Goal: Transaction & Acquisition: Purchase product/service

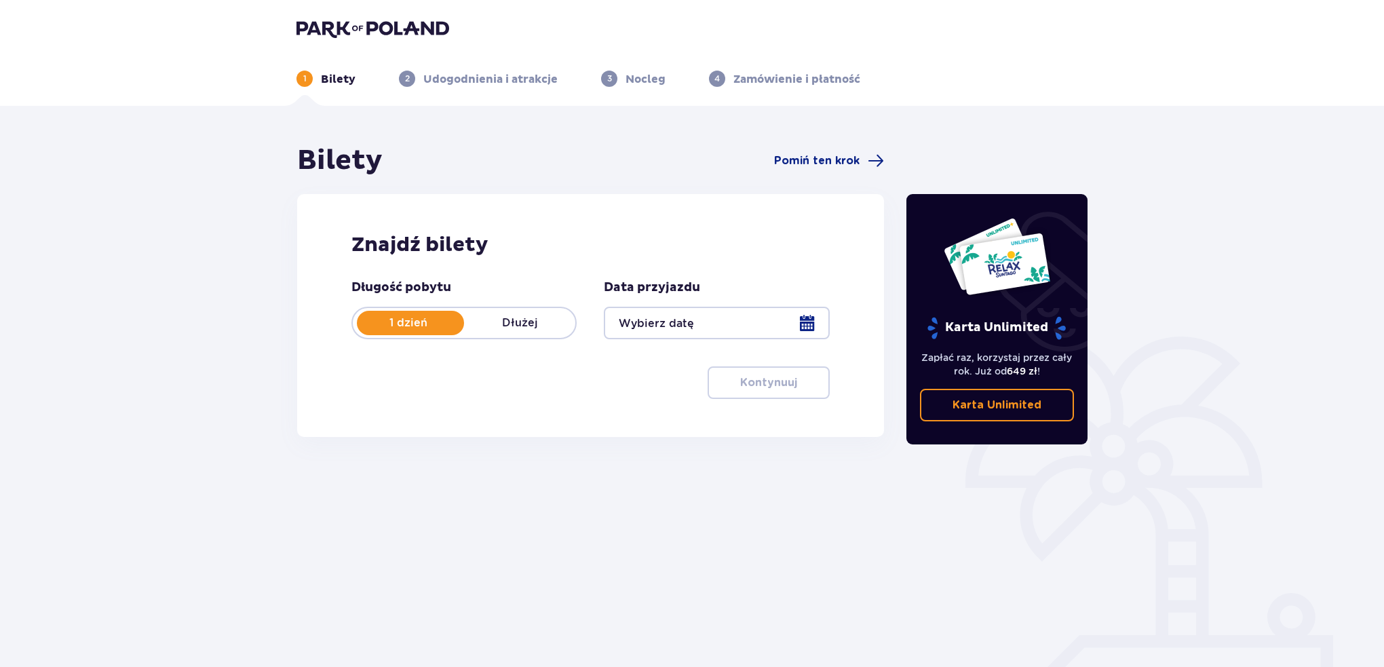
click at [752, 333] on div at bounding box center [716, 323] width 225 height 33
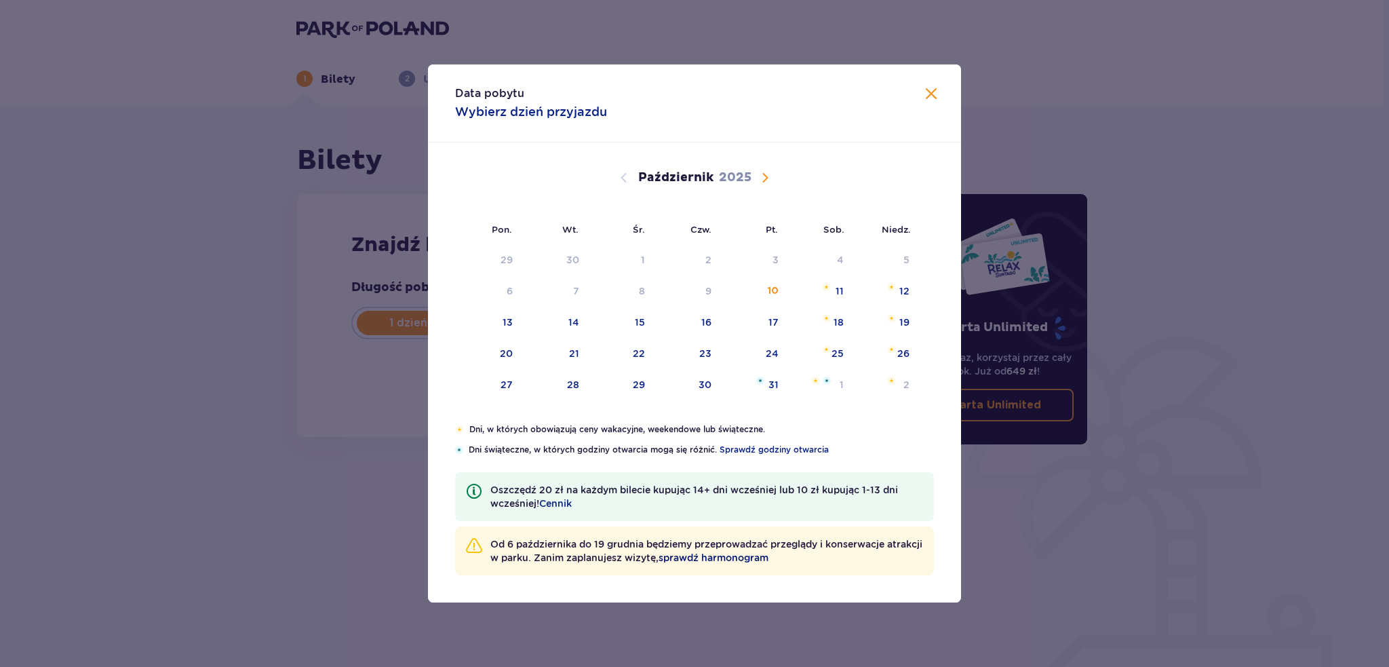
click at [758, 561] on span "sprawdź harmonogram" at bounding box center [714, 558] width 110 height 14
click at [767, 318] on div "17" at bounding box center [754, 323] width 67 height 30
type input "17.10.25"
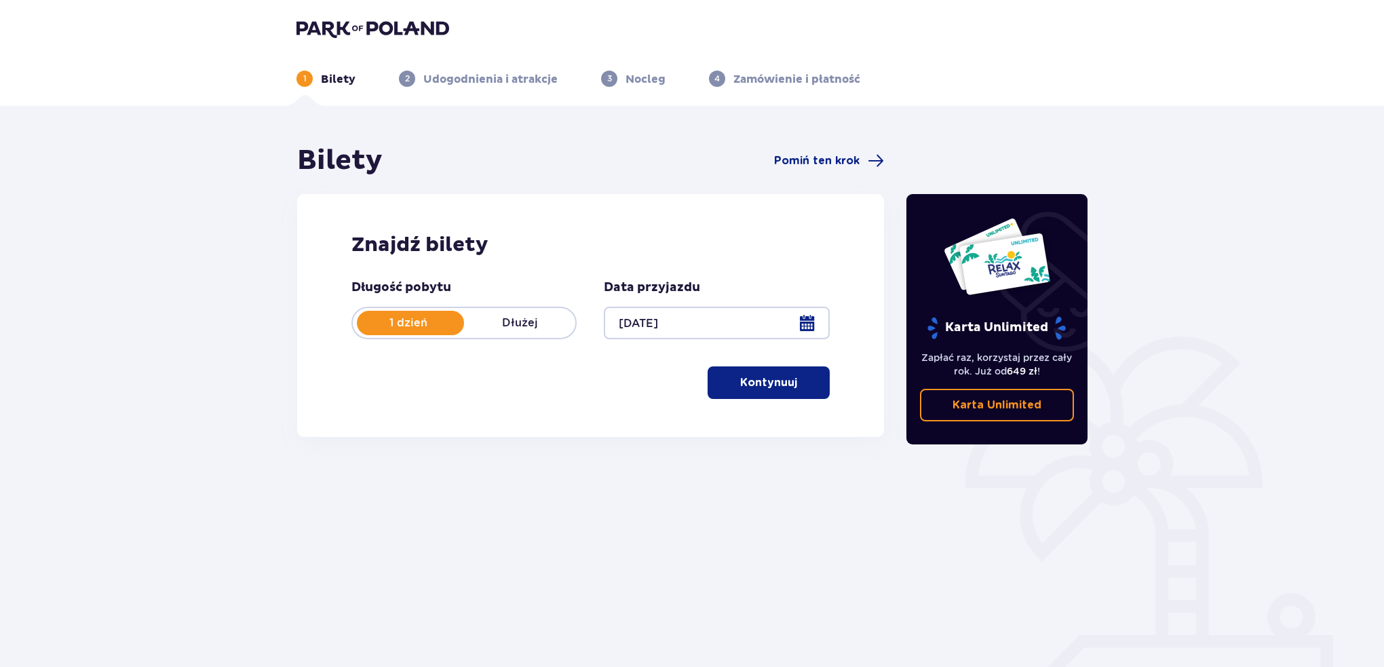
click at [765, 387] on p "Kontynuuj" at bounding box center [768, 382] width 57 height 15
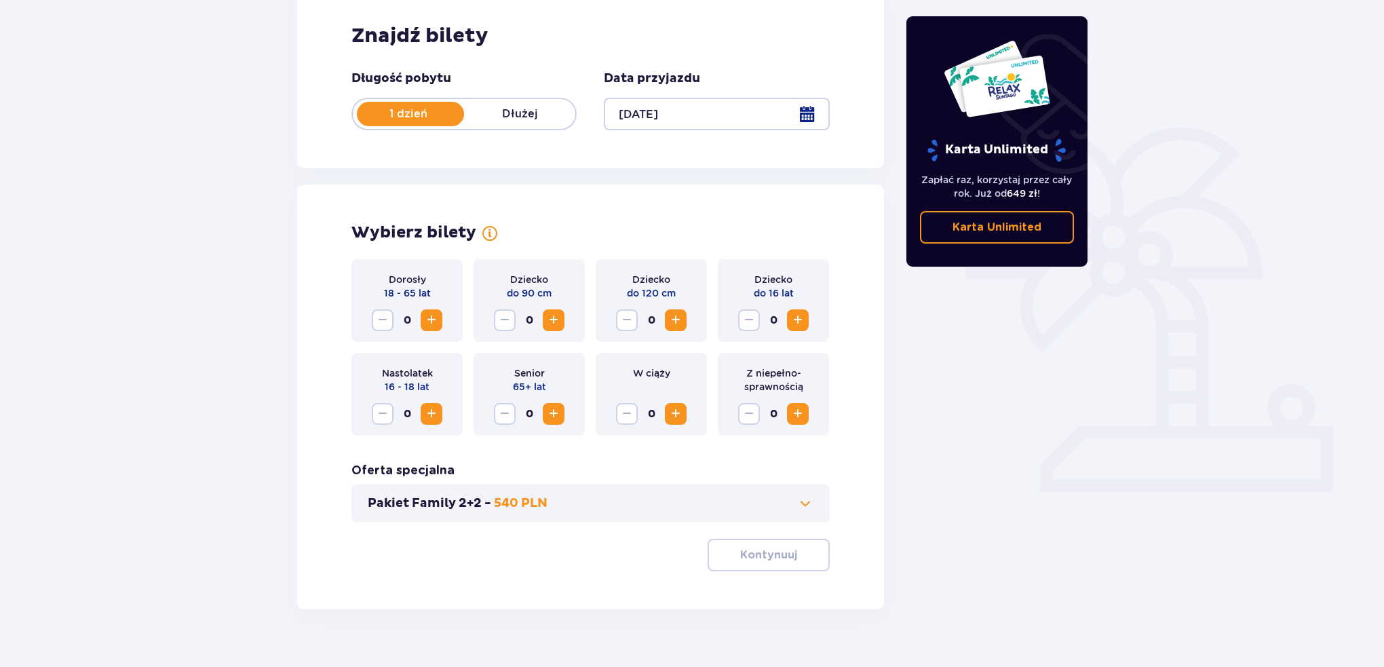
scroll to position [233, 0]
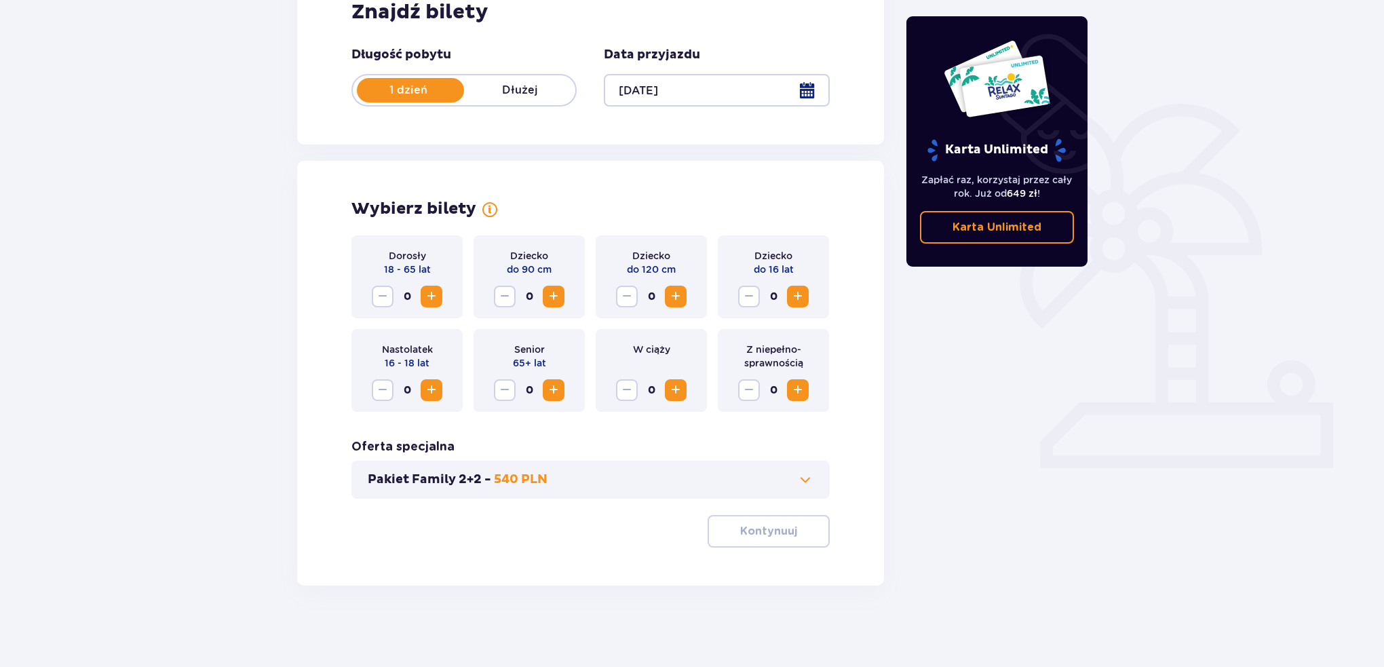
click at [434, 301] on span "Zwiększ" at bounding box center [431, 296] width 16 height 16
click at [782, 526] on p "Kontynuuj" at bounding box center [768, 531] width 57 height 15
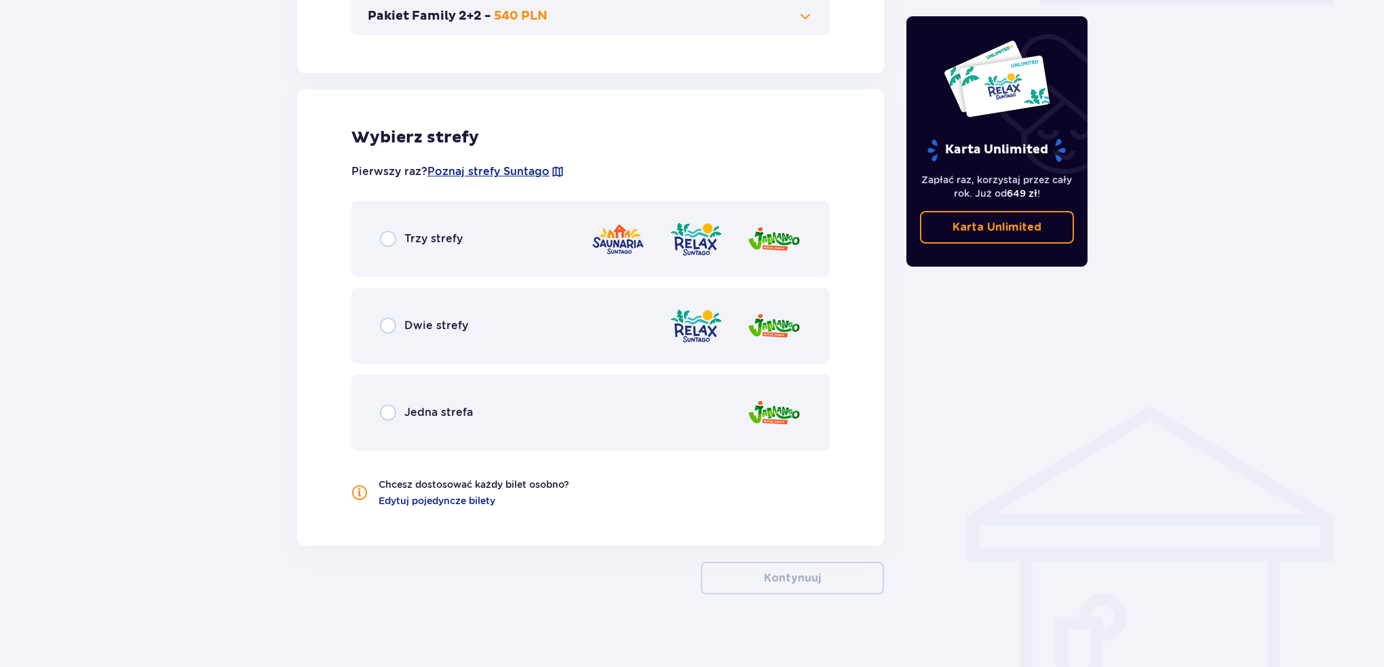
scroll to position [705, 0]
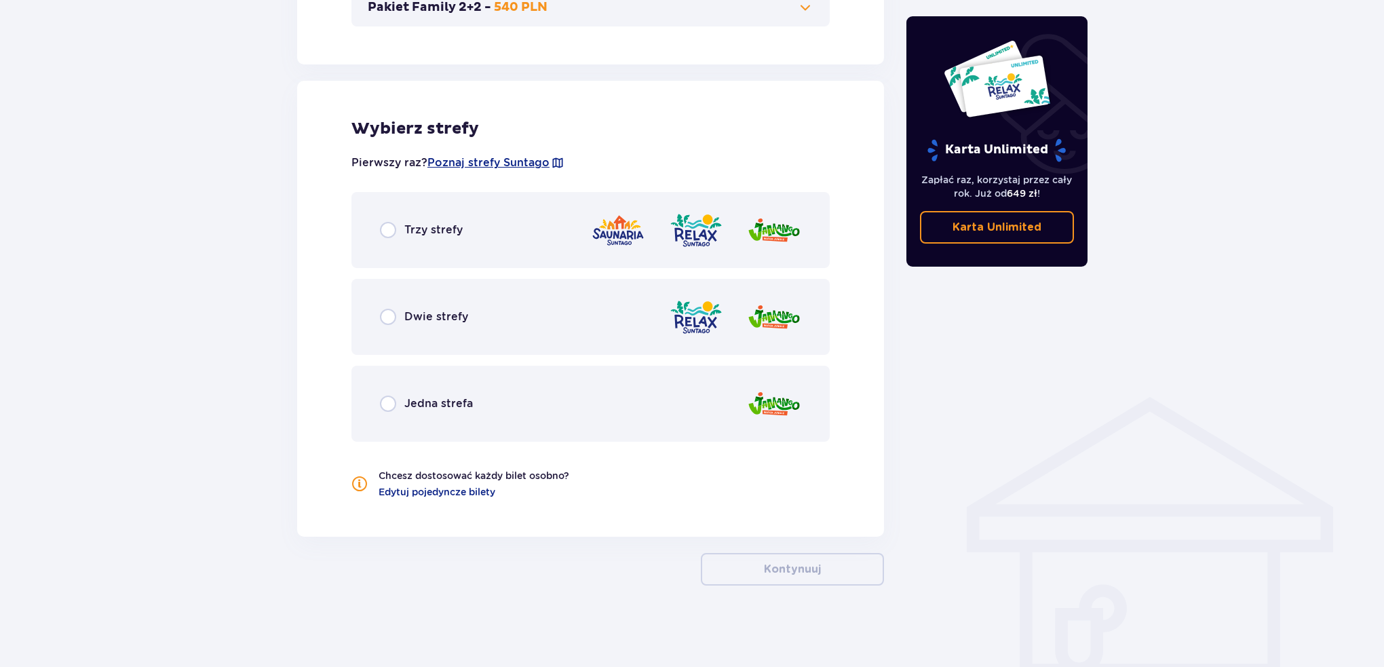
click at [394, 225] on input "radio" at bounding box center [388, 230] width 16 height 16
radio input "true"
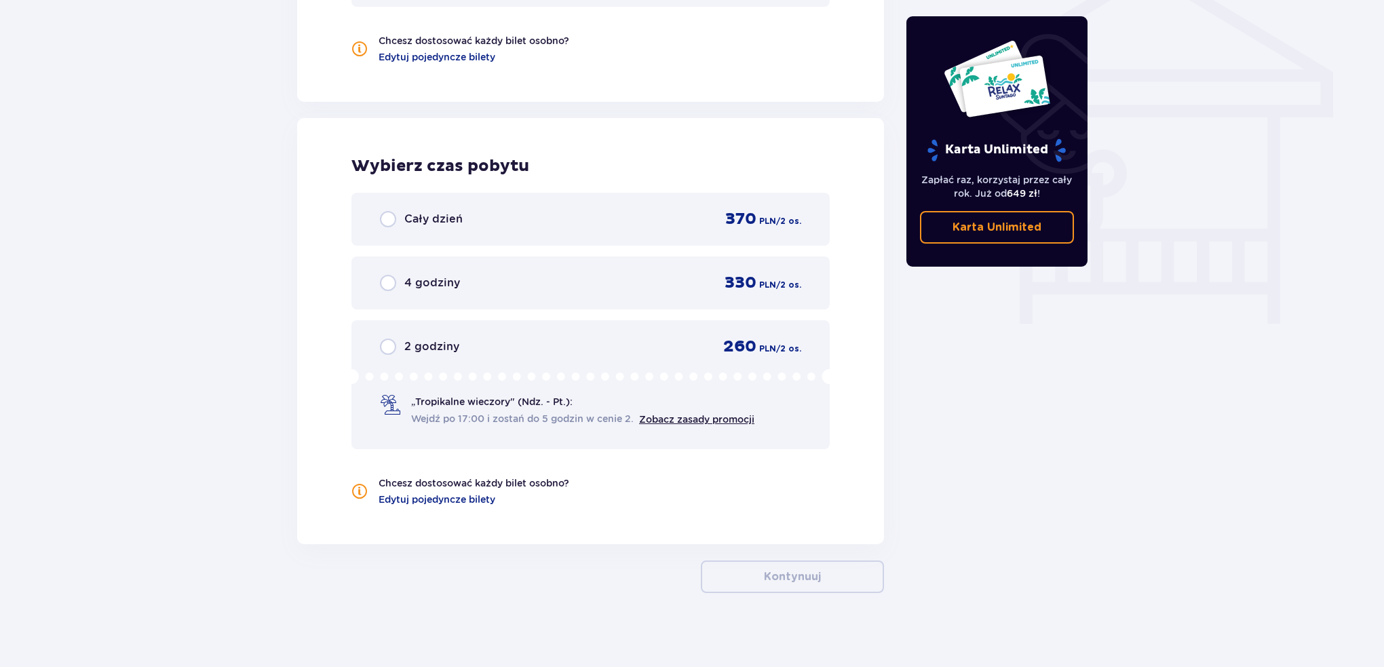
scroll to position [1145, 0]
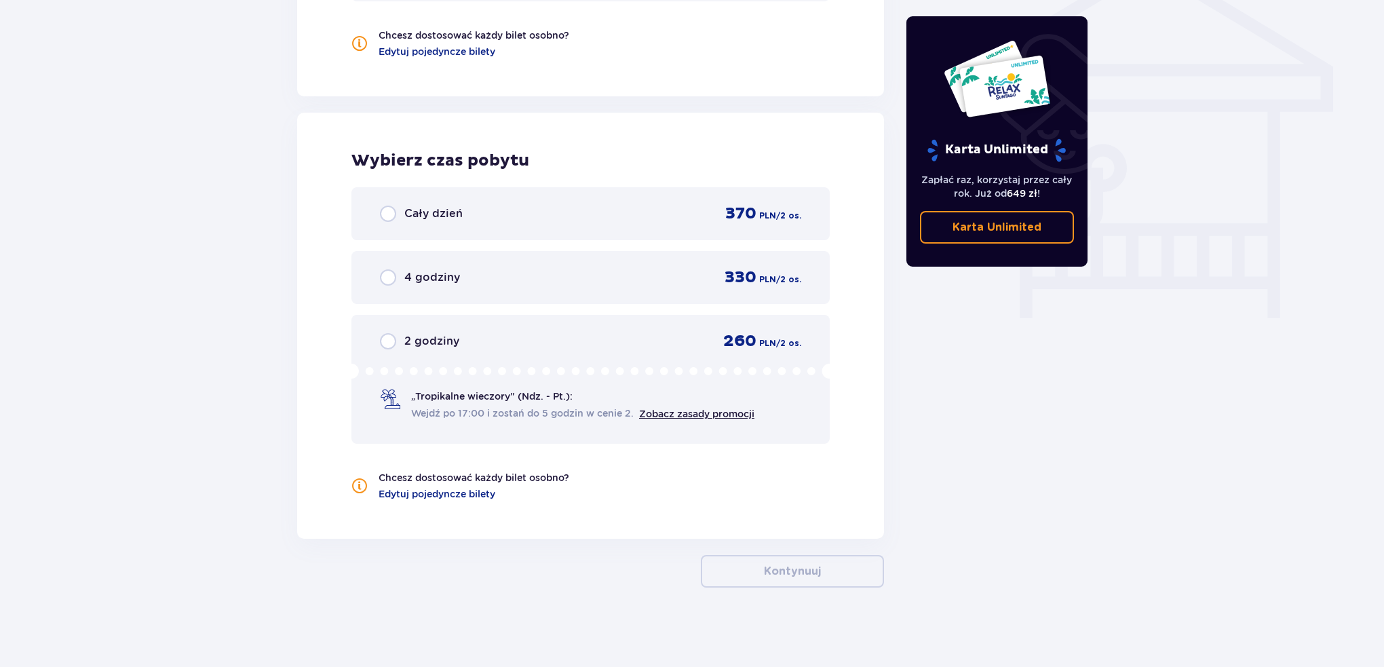
click at [388, 214] on input "radio" at bounding box center [388, 214] width 16 height 16
radio input "true"
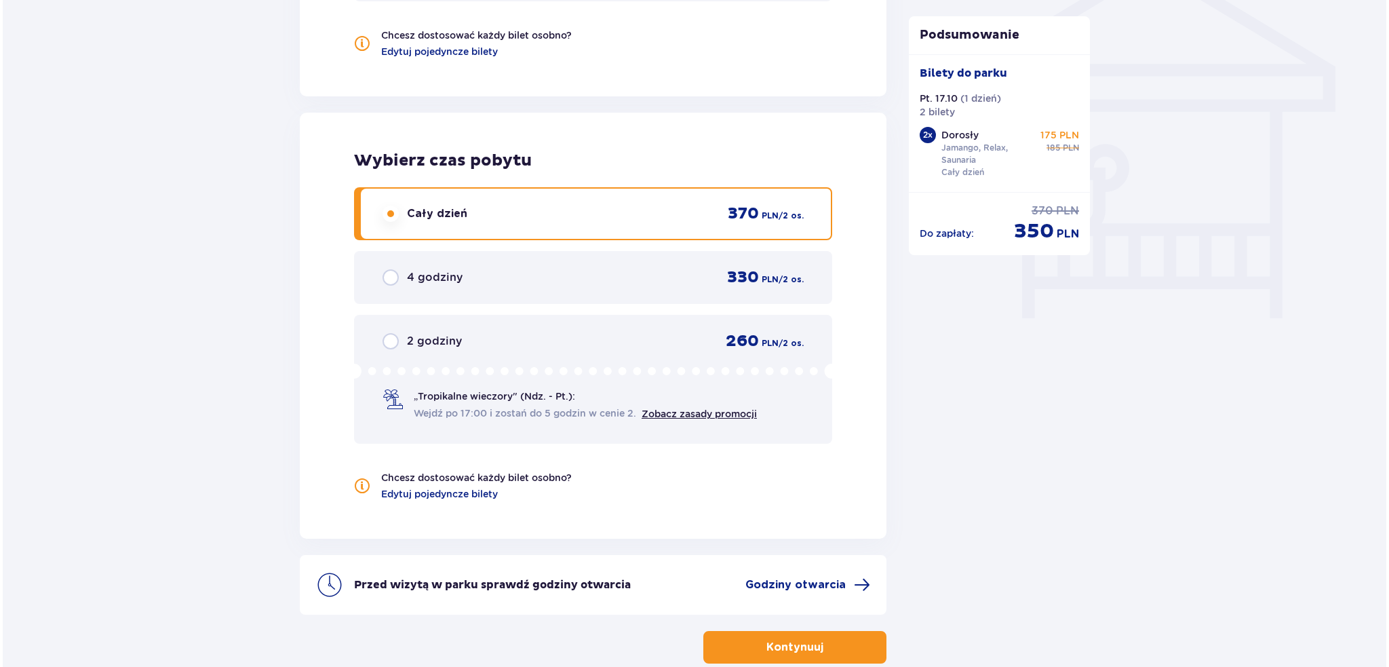
scroll to position [1221, 0]
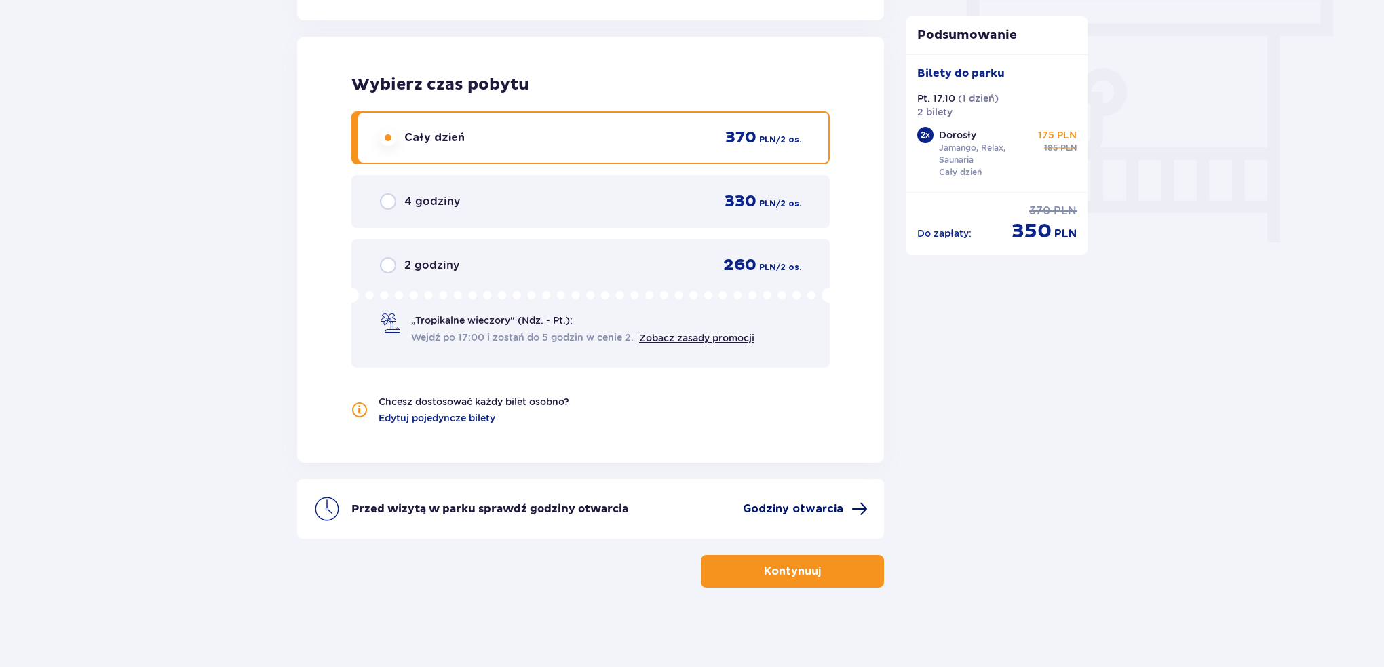
click at [819, 505] on span "Godziny otwarcia" at bounding box center [793, 508] width 100 height 15
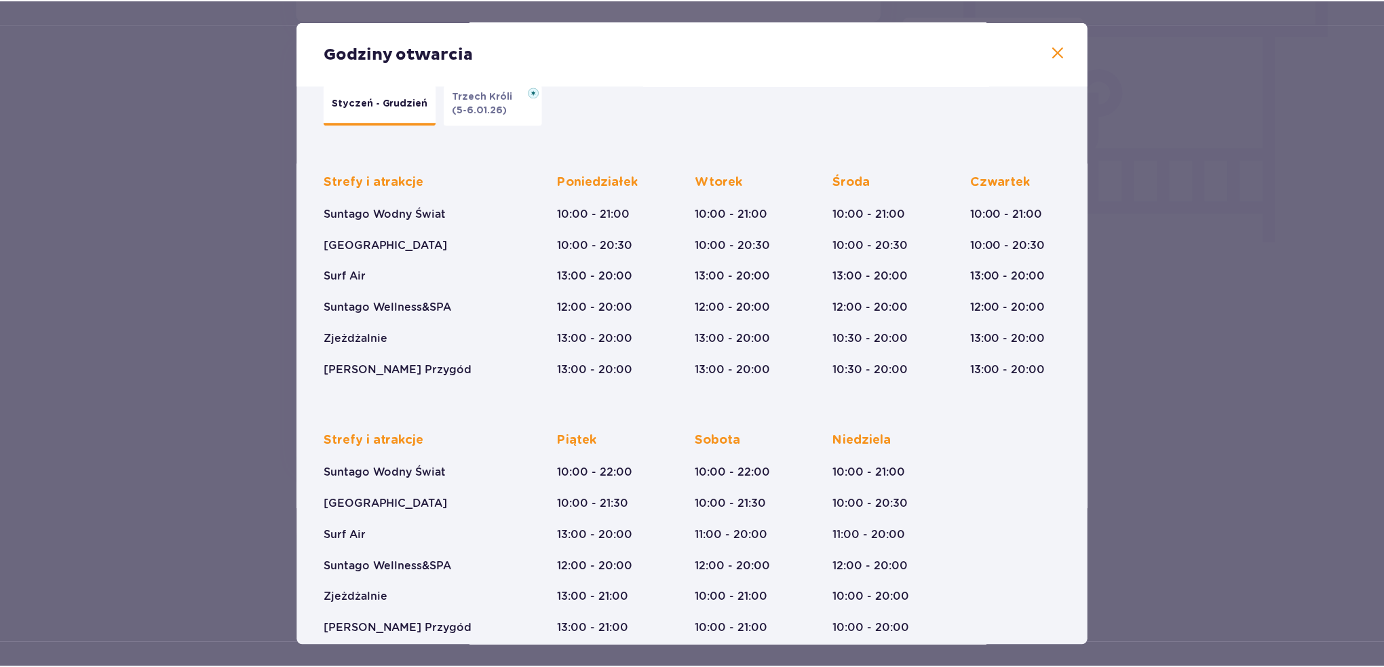
scroll to position [51, 0]
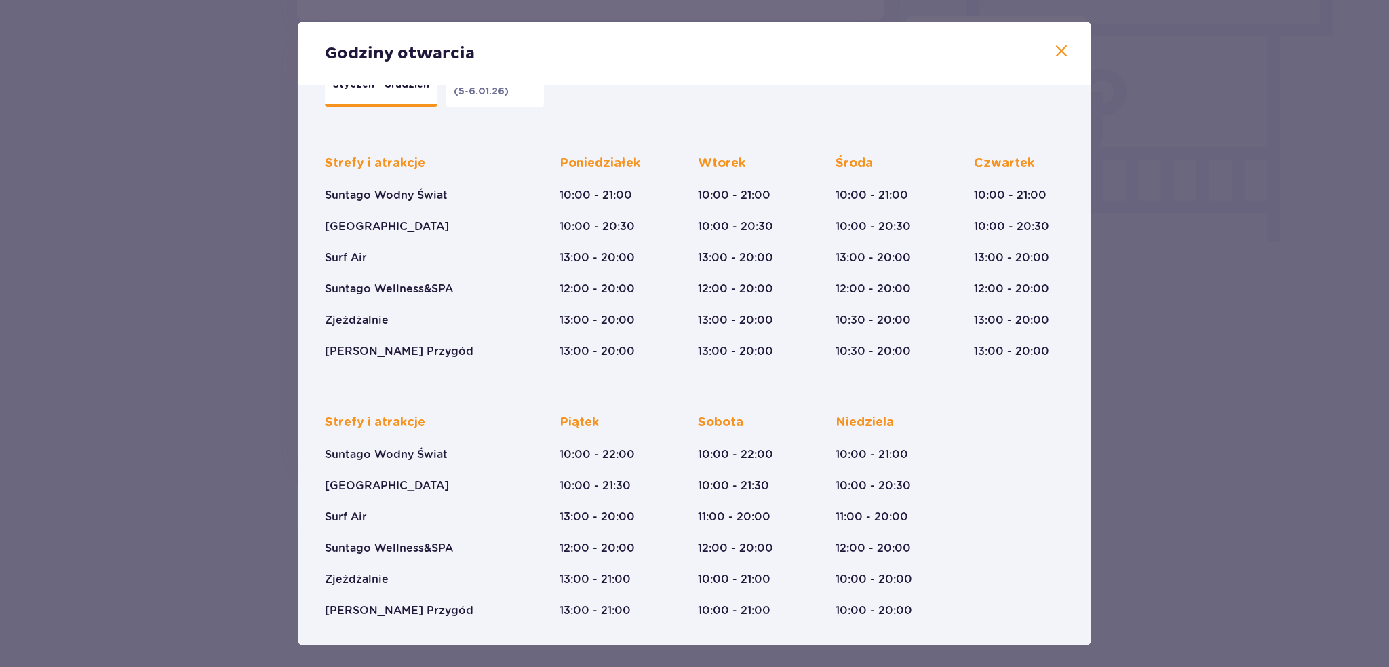
click at [1264, 346] on div "Godziny otwarcia Styczeń - Grudzień Trzech Króli (5-6.01.26) Strefy i atrakcje …" at bounding box center [694, 333] width 1389 height 667
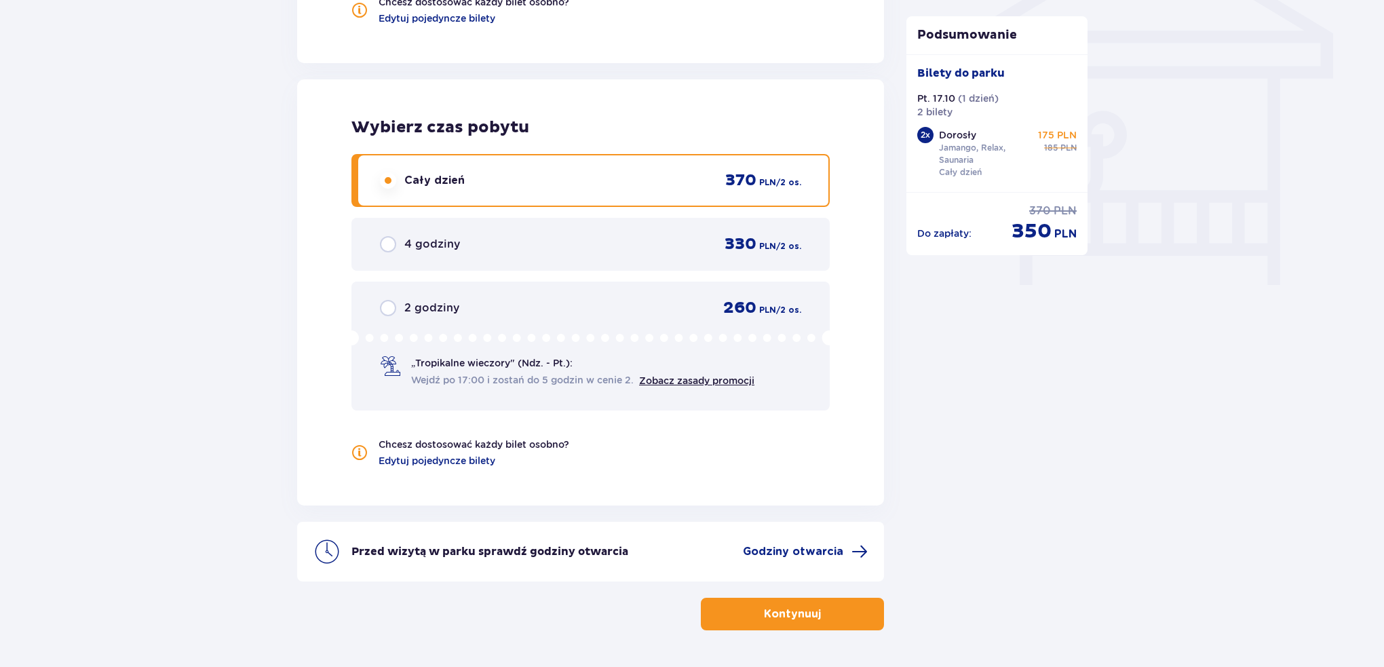
scroll to position [1221, 0]
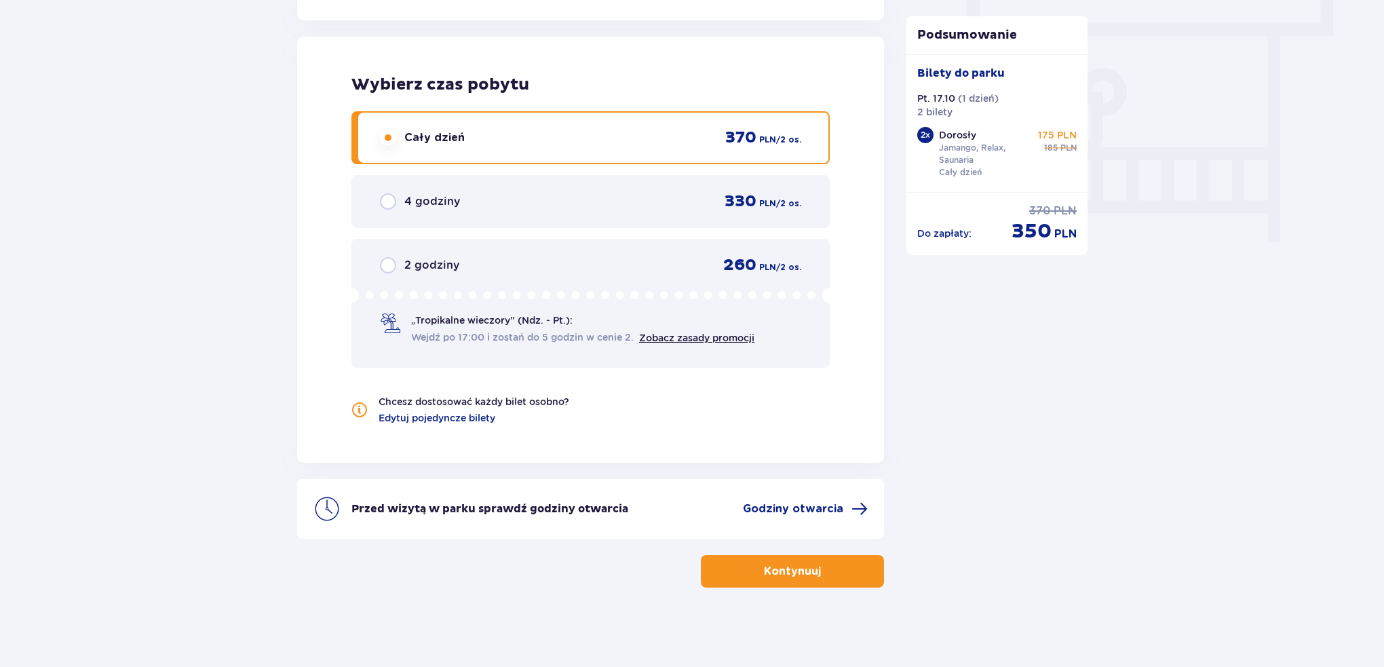
click at [794, 573] on p "Kontynuuj" at bounding box center [792, 571] width 57 height 15
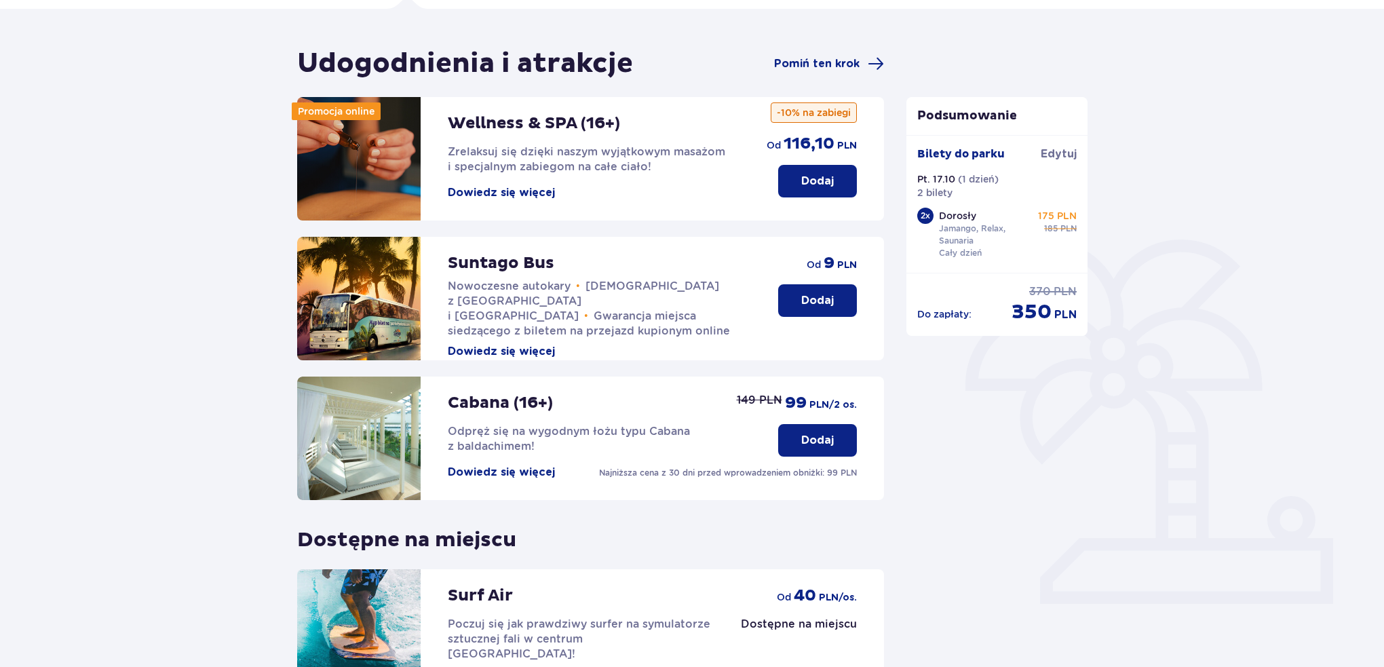
scroll to position [252, 0]
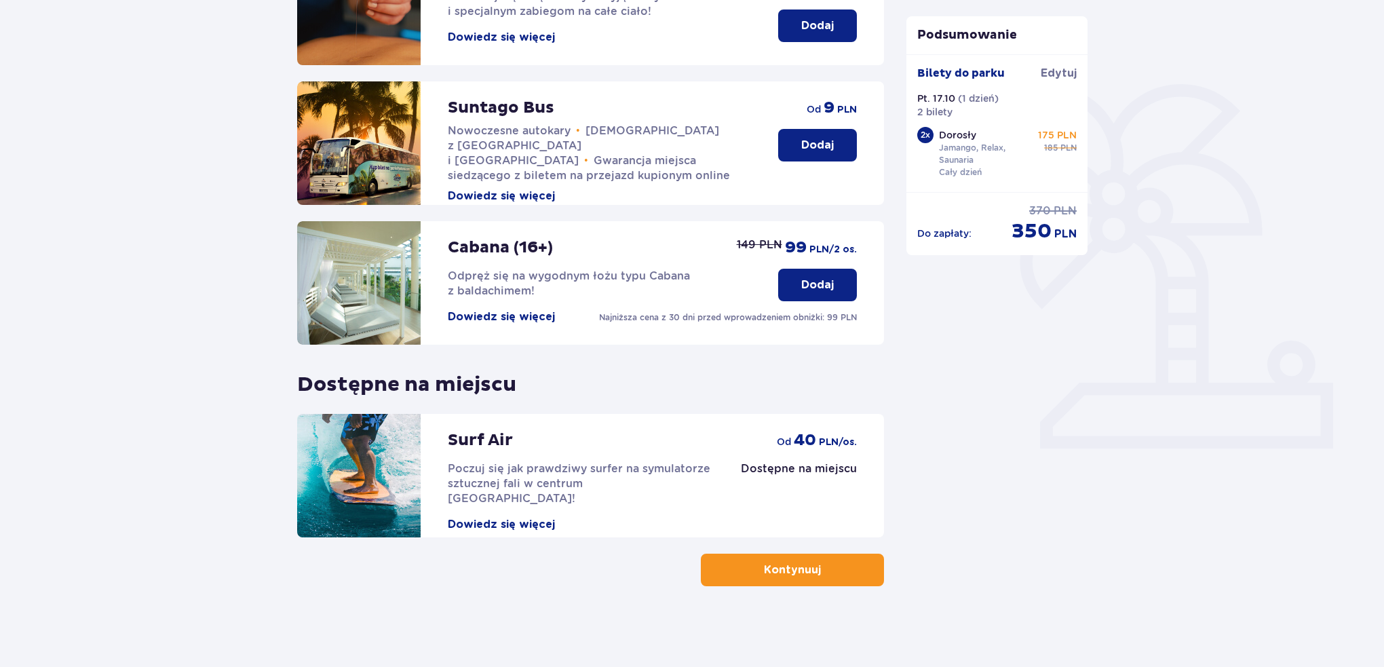
click at [805, 575] on p "Kontynuuj" at bounding box center [792, 569] width 57 height 15
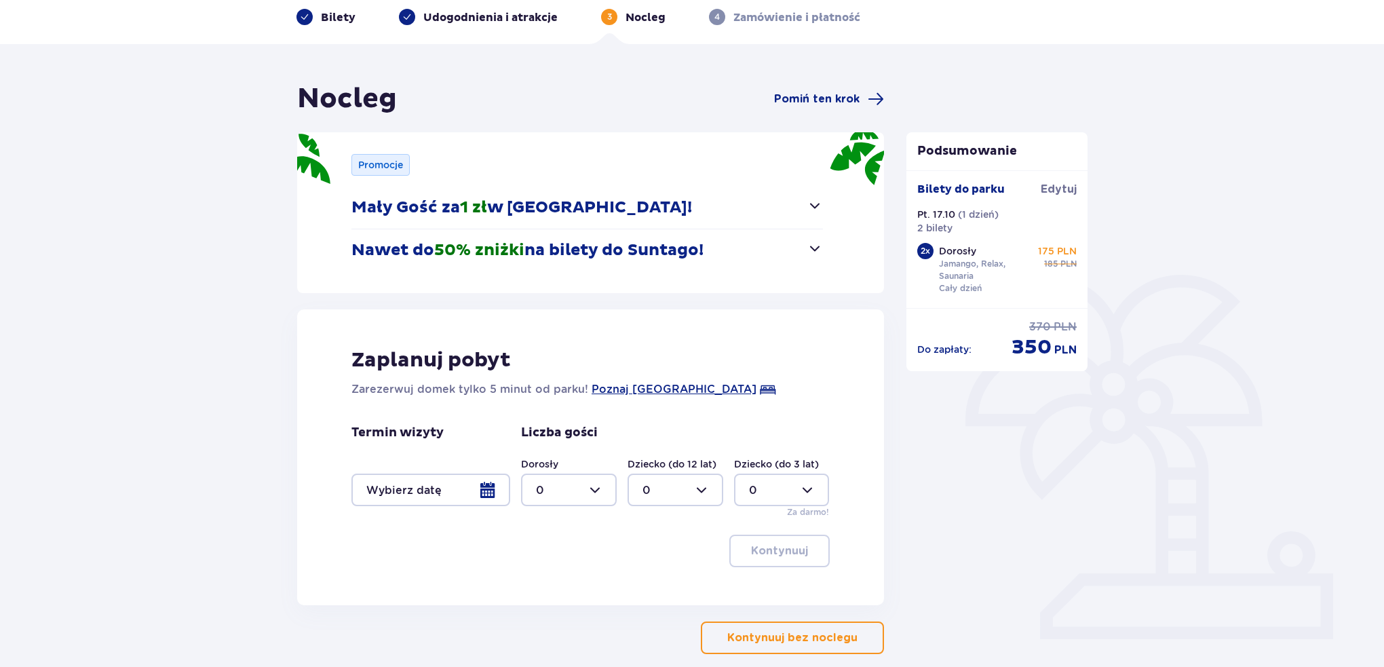
scroll to position [130, 0]
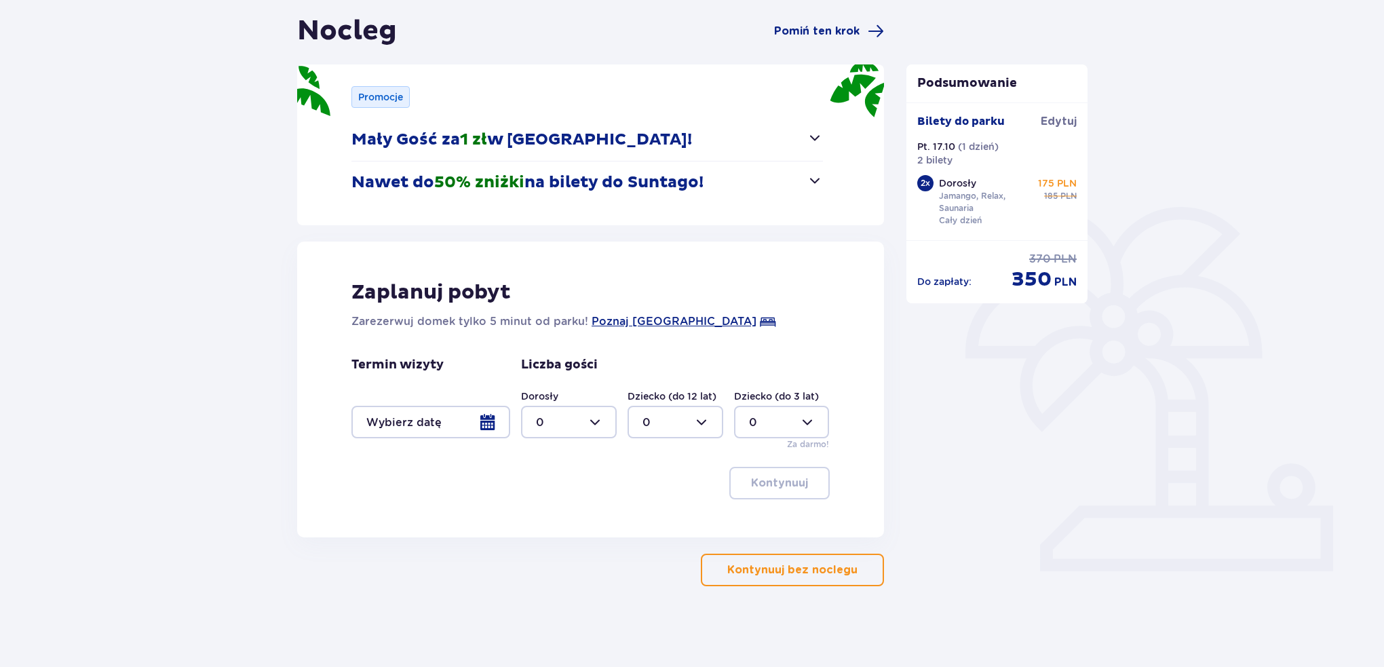
click at [817, 178] on span "button" at bounding box center [815, 180] width 16 height 16
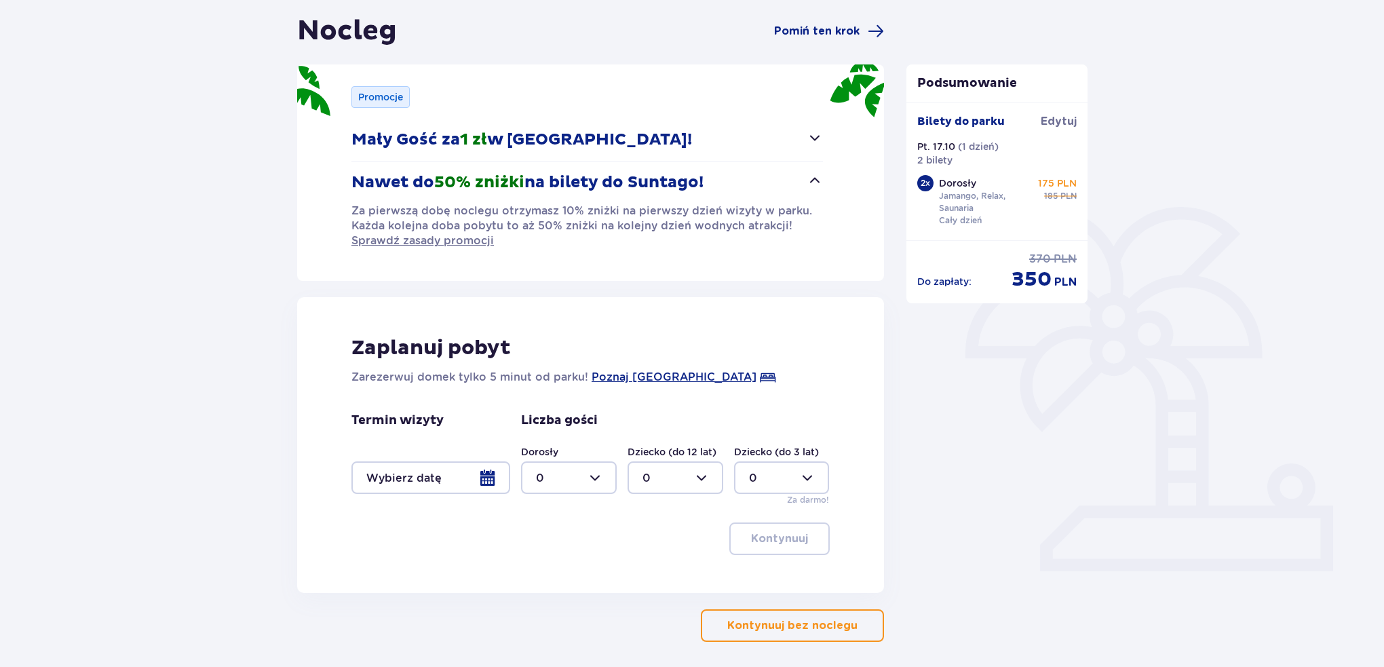
click at [817, 178] on span "button" at bounding box center [815, 180] width 16 height 16
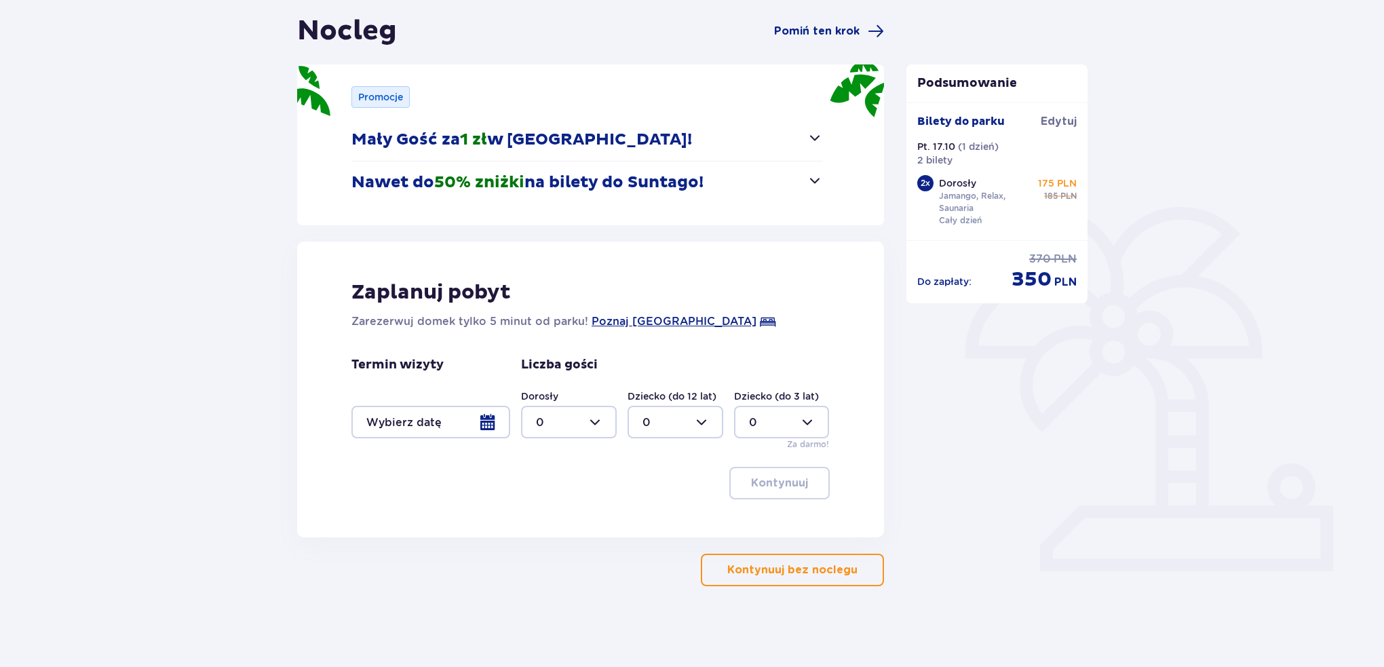
click at [817, 572] on p "Kontynuuj bez noclegu" at bounding box center [792, 569] width 130 height 15
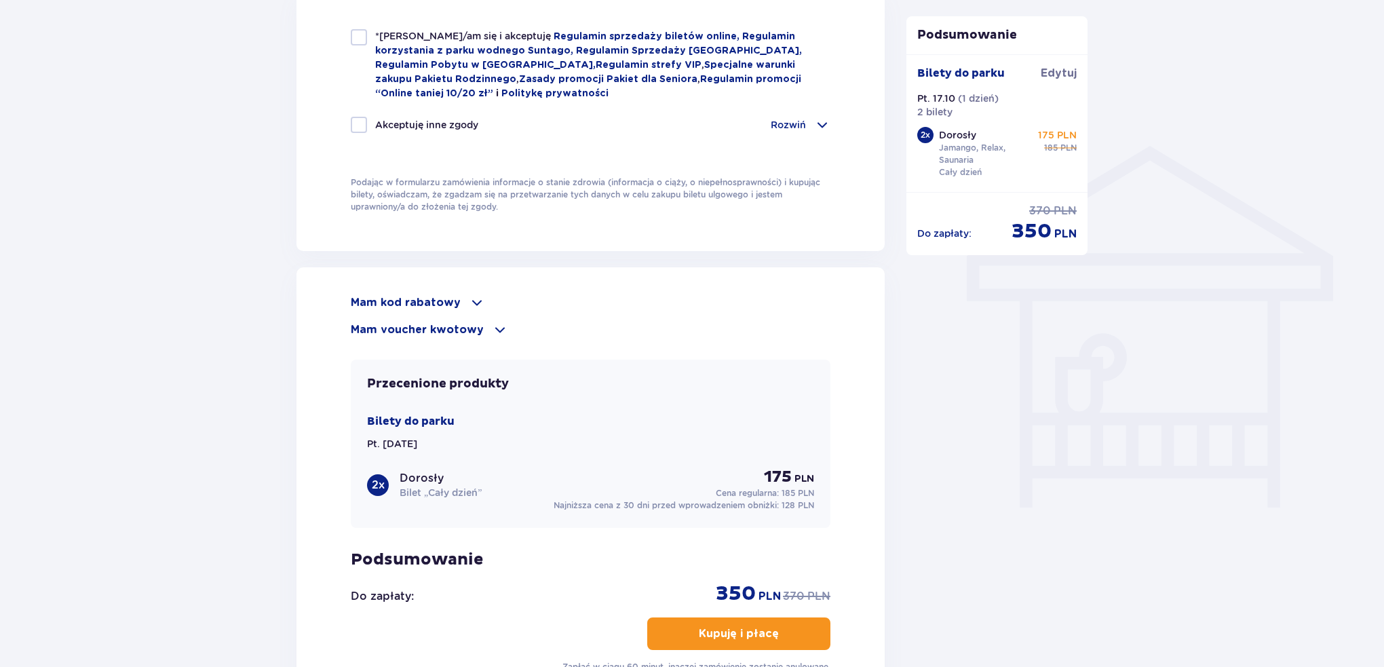
scroll to position [1134, 0]
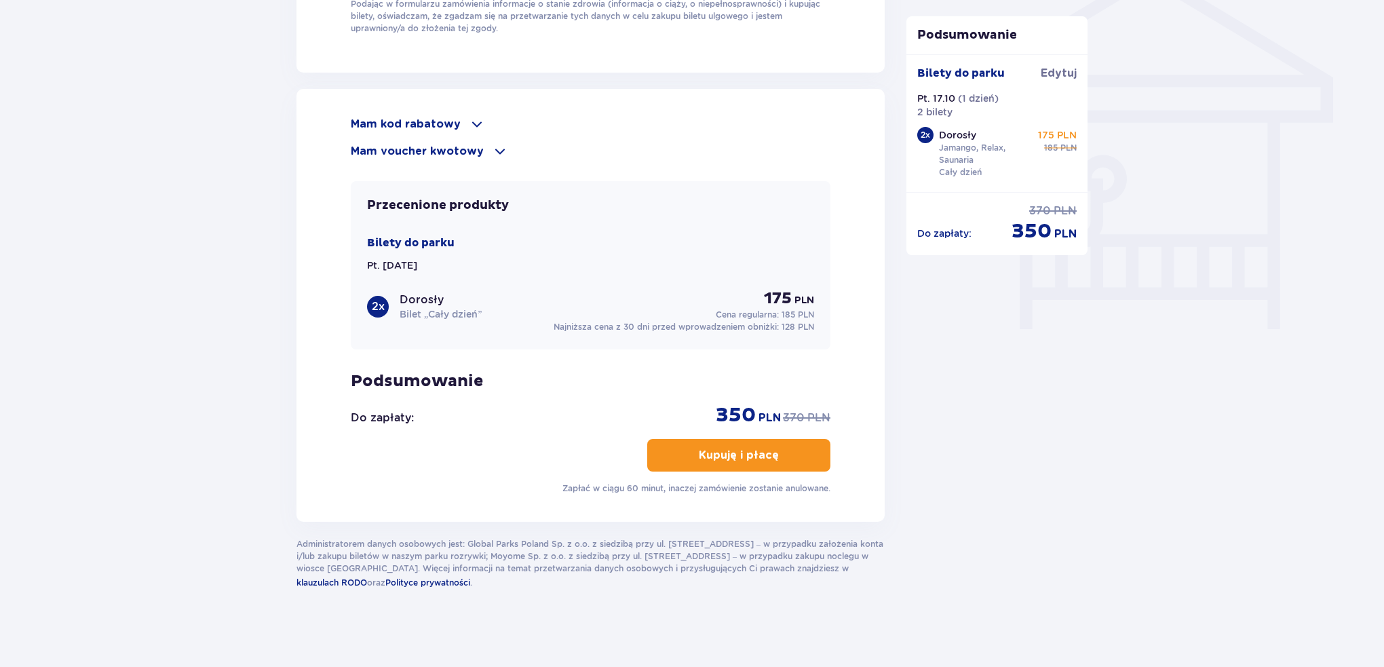
click at [469, 118] on span at bounding box center [477, 124] width 16 height 16
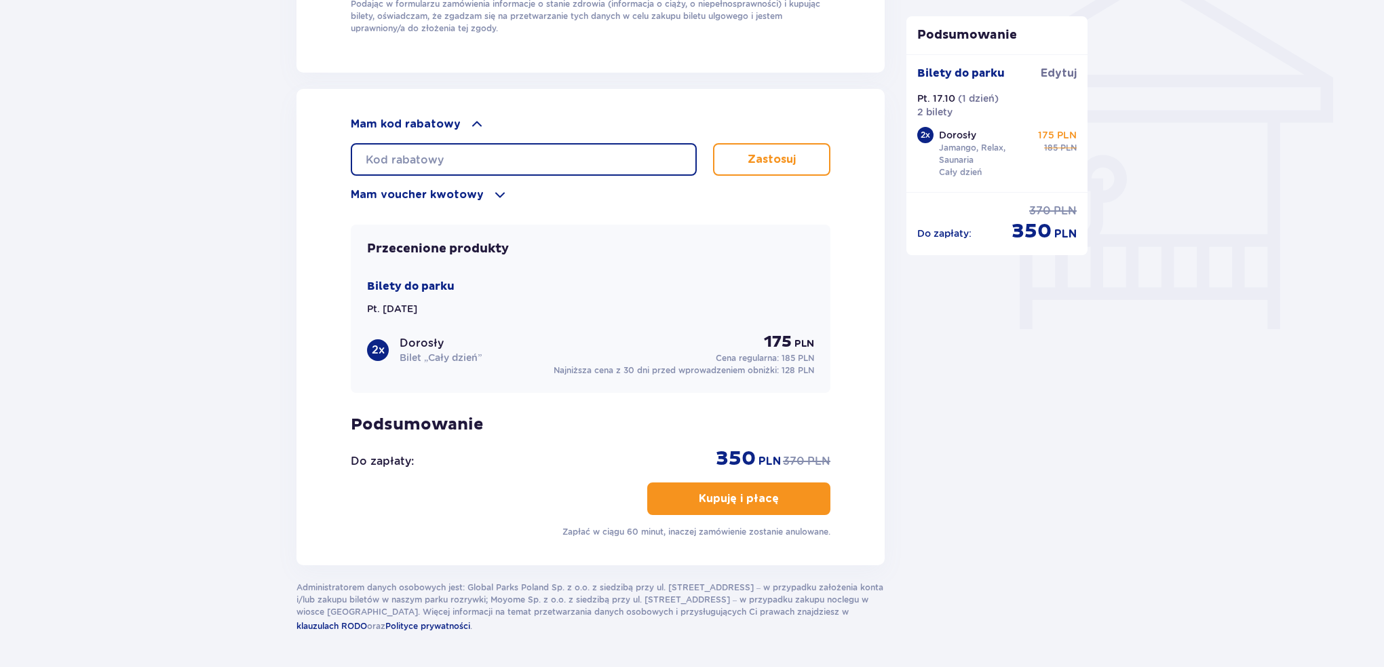
click at [448, 161] on input "text" at bounding box center [524, 159] width 346 height 33
type input "student30"
click at [756, 157] on p "Zastosuj" at bounding box center [772, 159] width 48 height 15
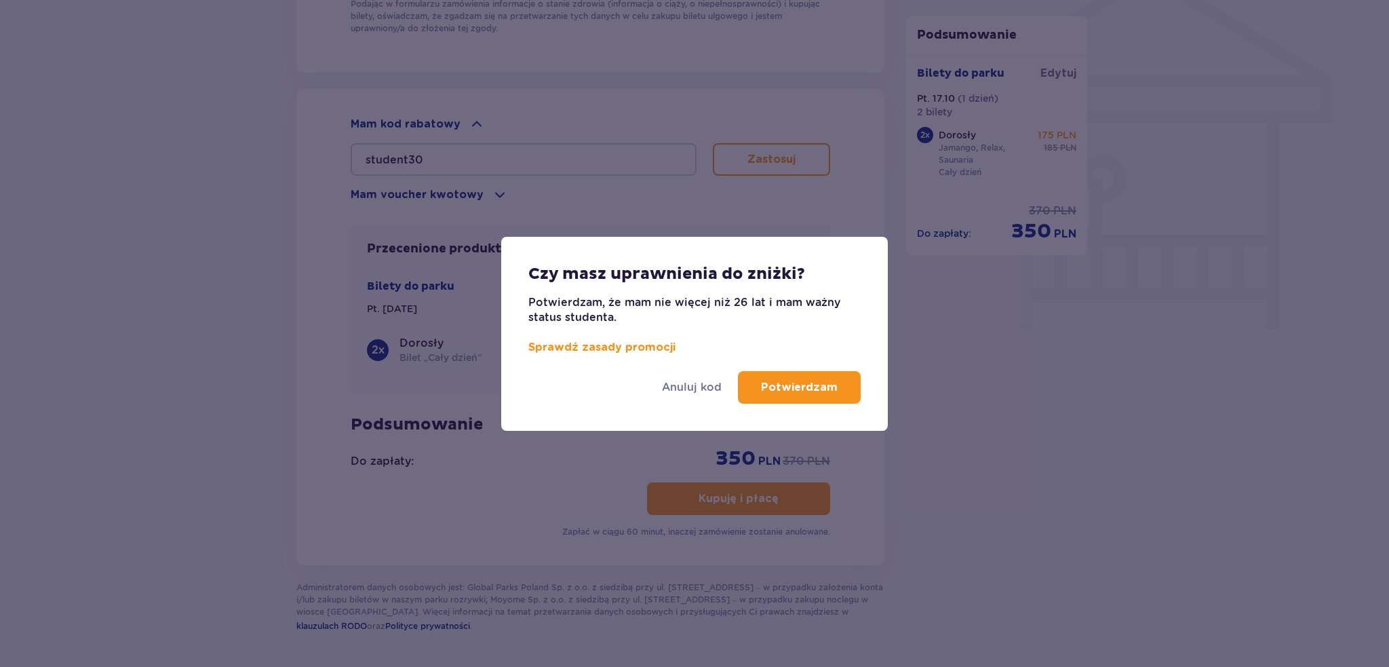
click at [796, 391] on p "Potwierdzam" at bounding box center [799, 387] width 77 height 15
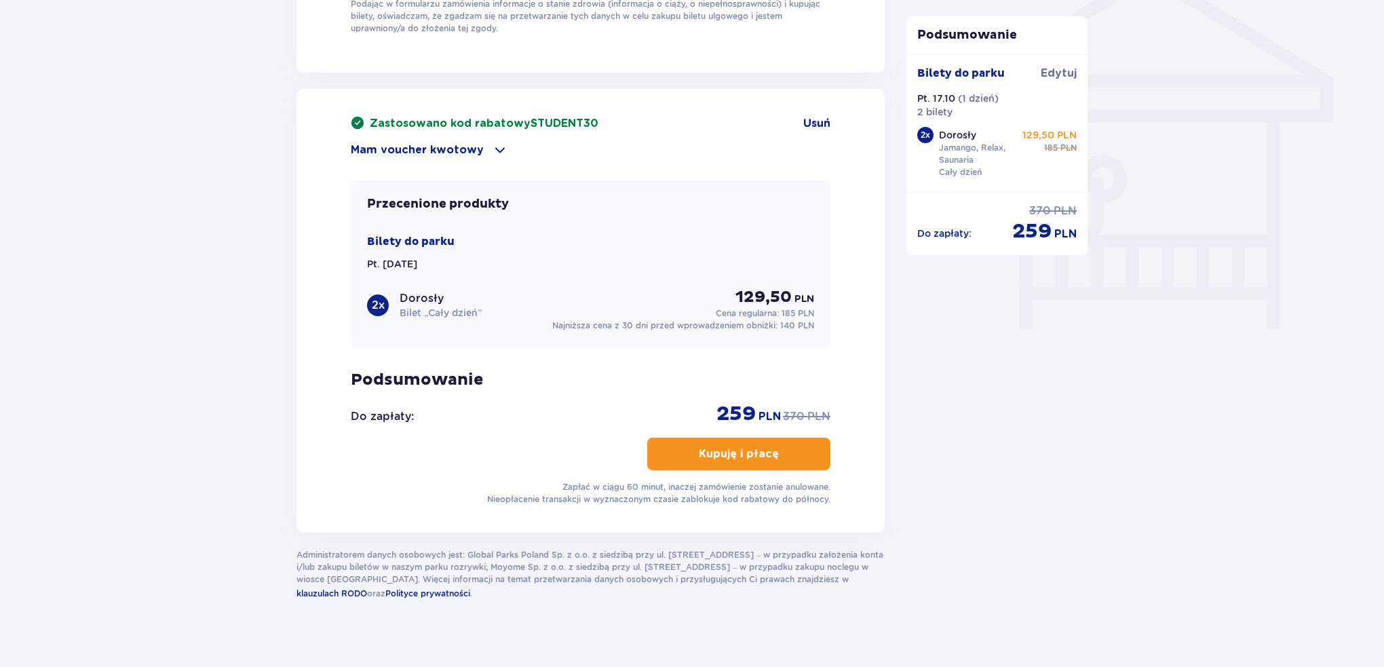
scroll to position [727, 0]
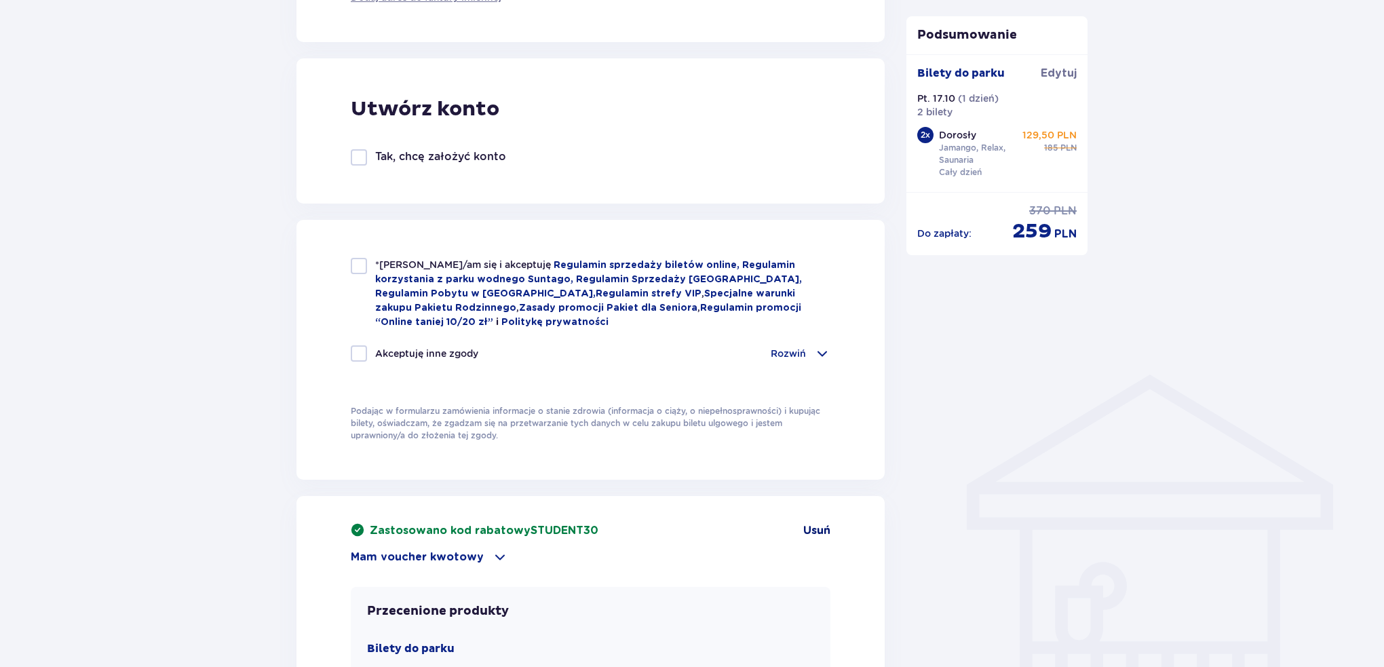
click at [806, 527] on span "Usuń" at bounding box center [816, 530] width 27 height 15
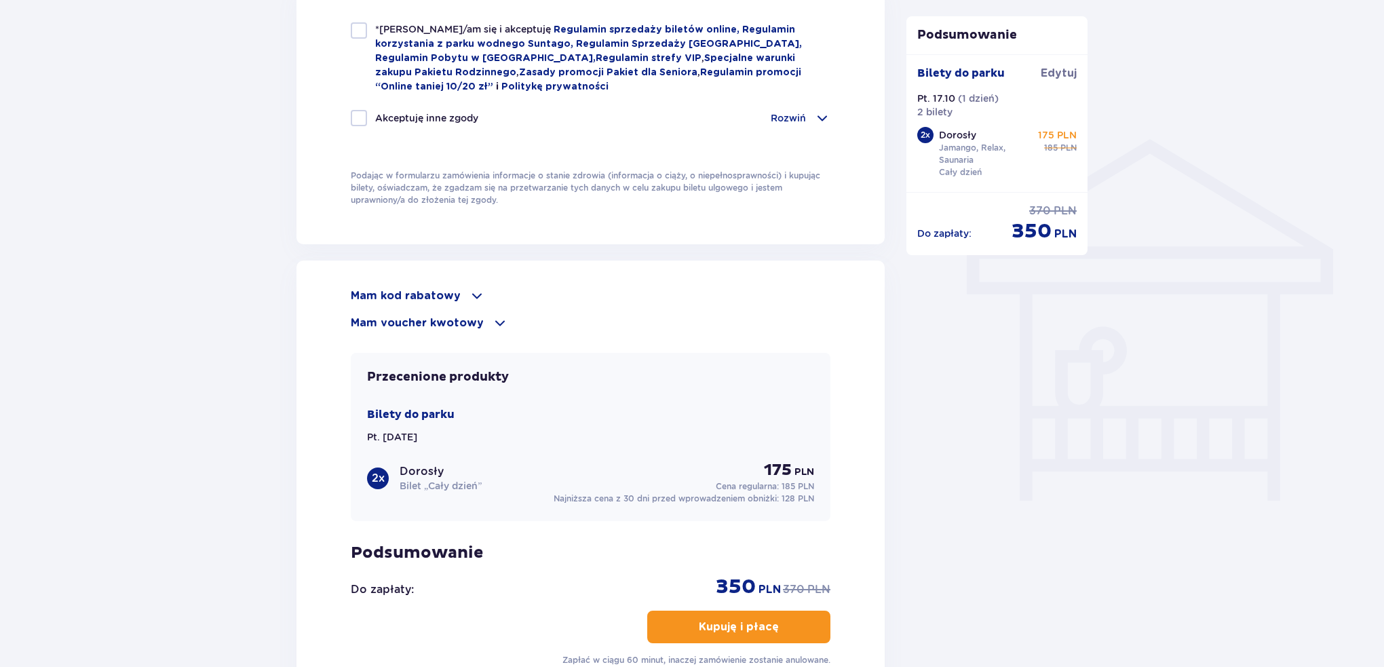
scroll to position [1066, 0]
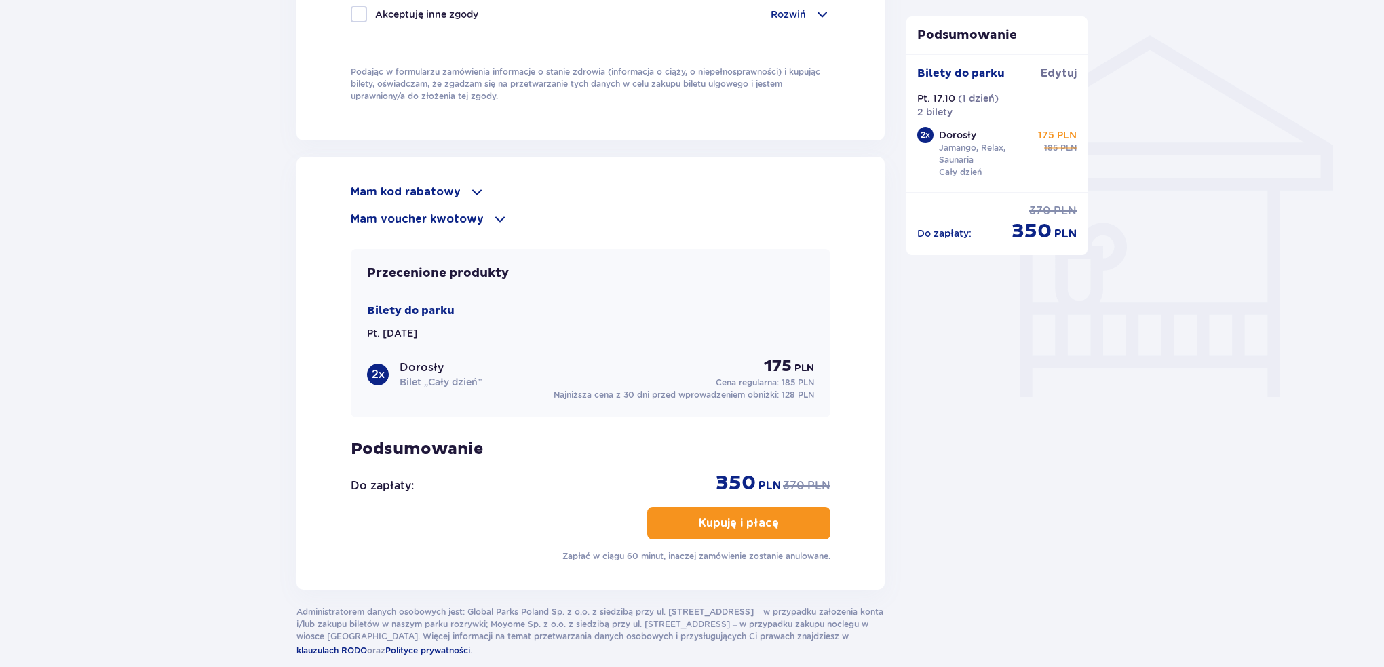
click at [471, 184] on span at bounding box center [477, 192] width 16 height 16
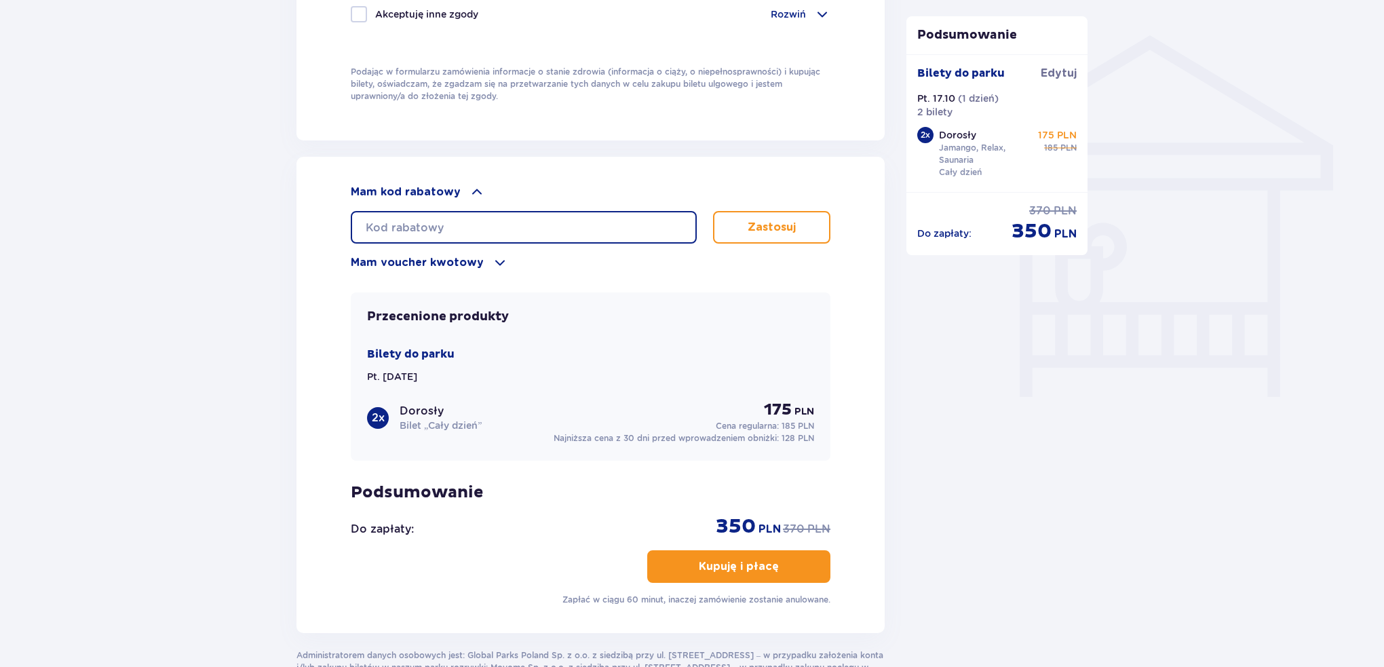
click at [545, 233] on input "text" at bounding box center [524, 227] width 346 height 33
type input "student30"
click at [794, 230] on p "Zastosuj" at bounding box center [772, 227] width 48 height 15
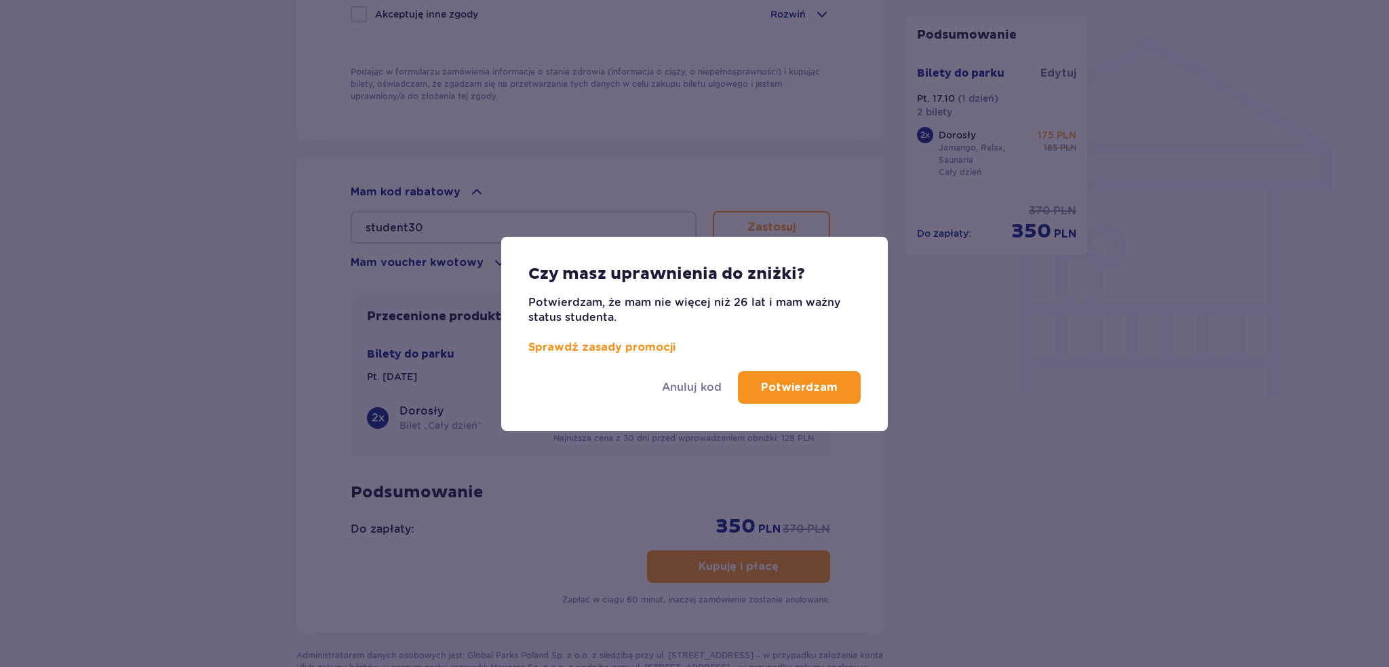
click at [811, 391] on p "Potwierdzam" at bounding box center [799, 387] width 77 height 15
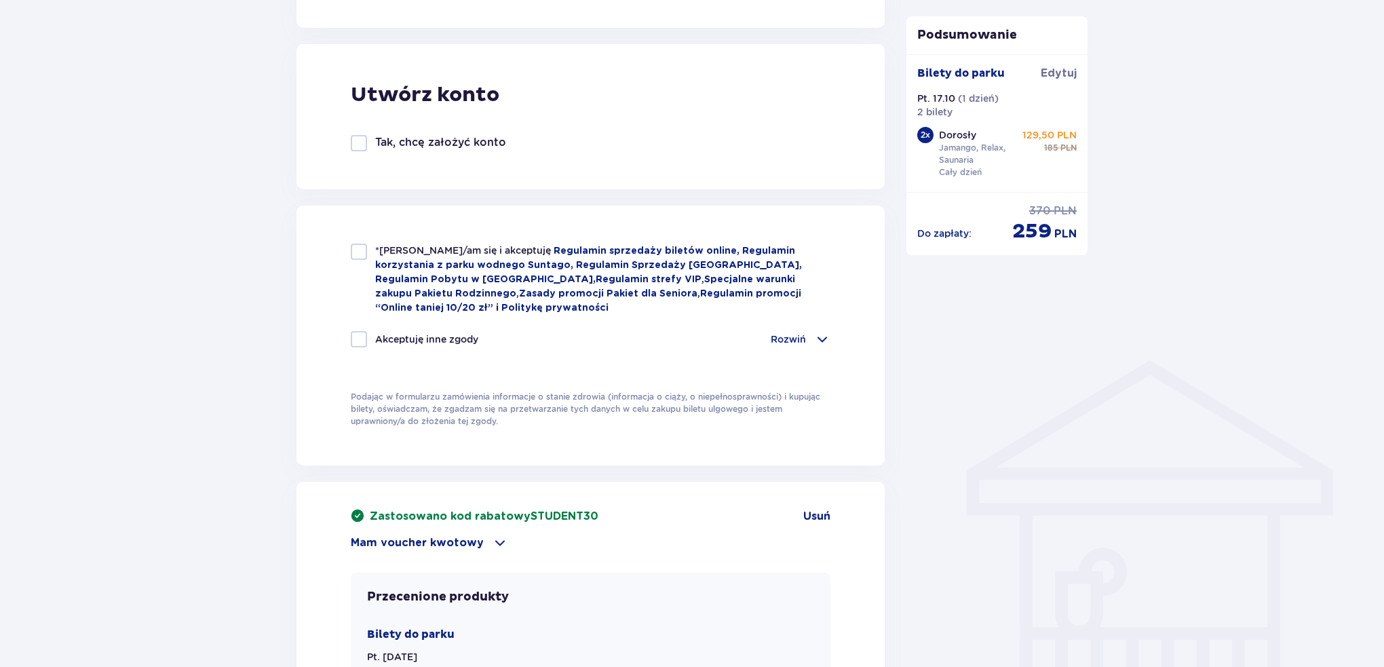
scroll to position [746, 0]
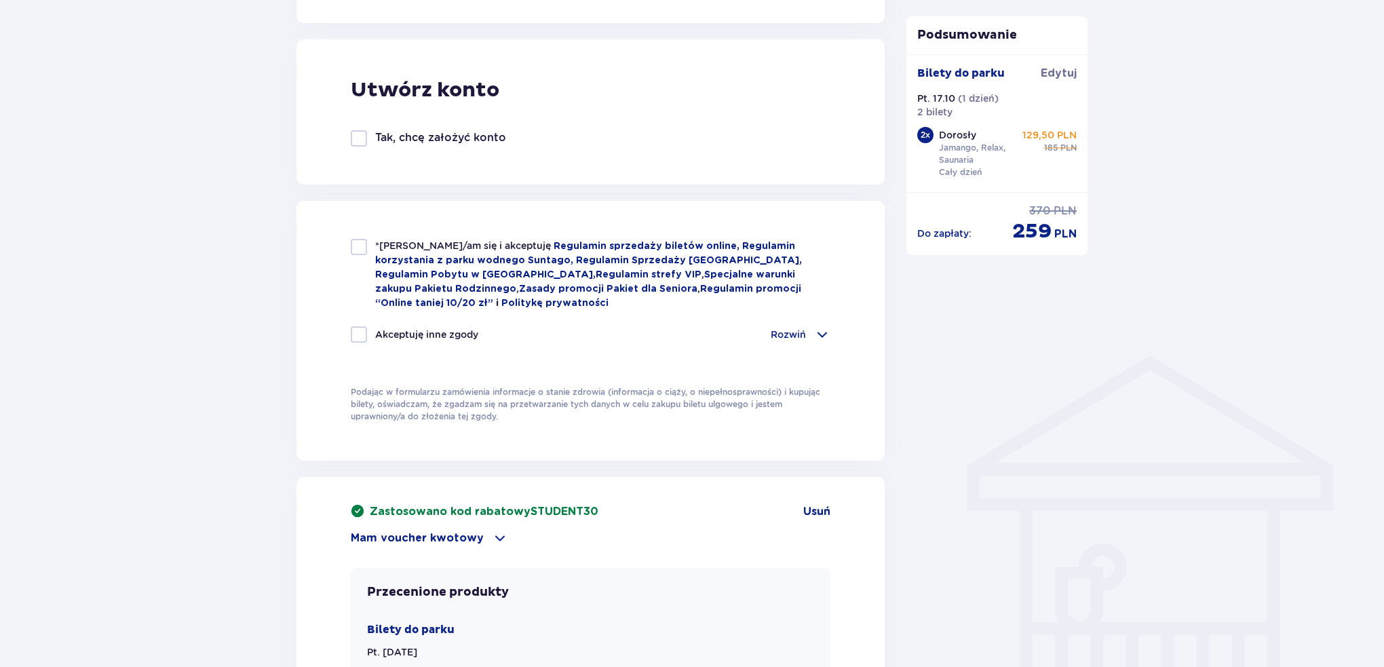
click at [501, 533] on span at bounding box center [500, 538] width 16 height 16
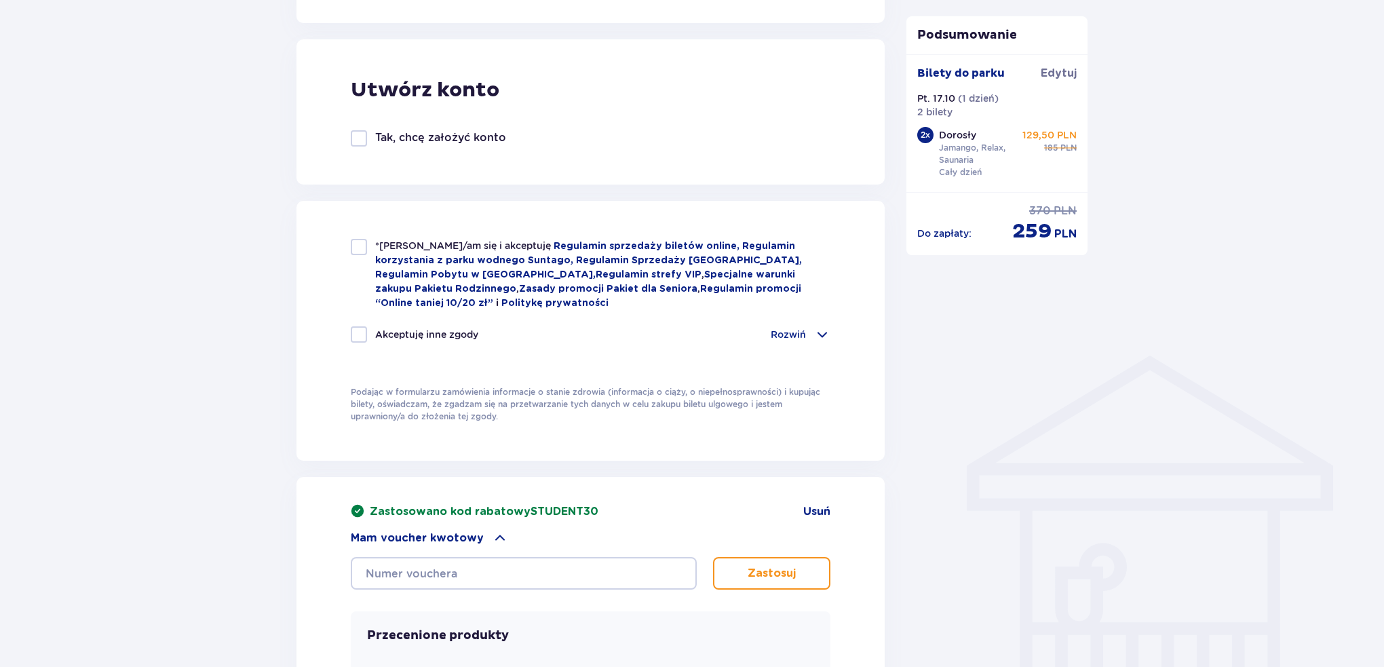
click at [494, 535] on span at bounding box center [500, 538] width 16 height 16
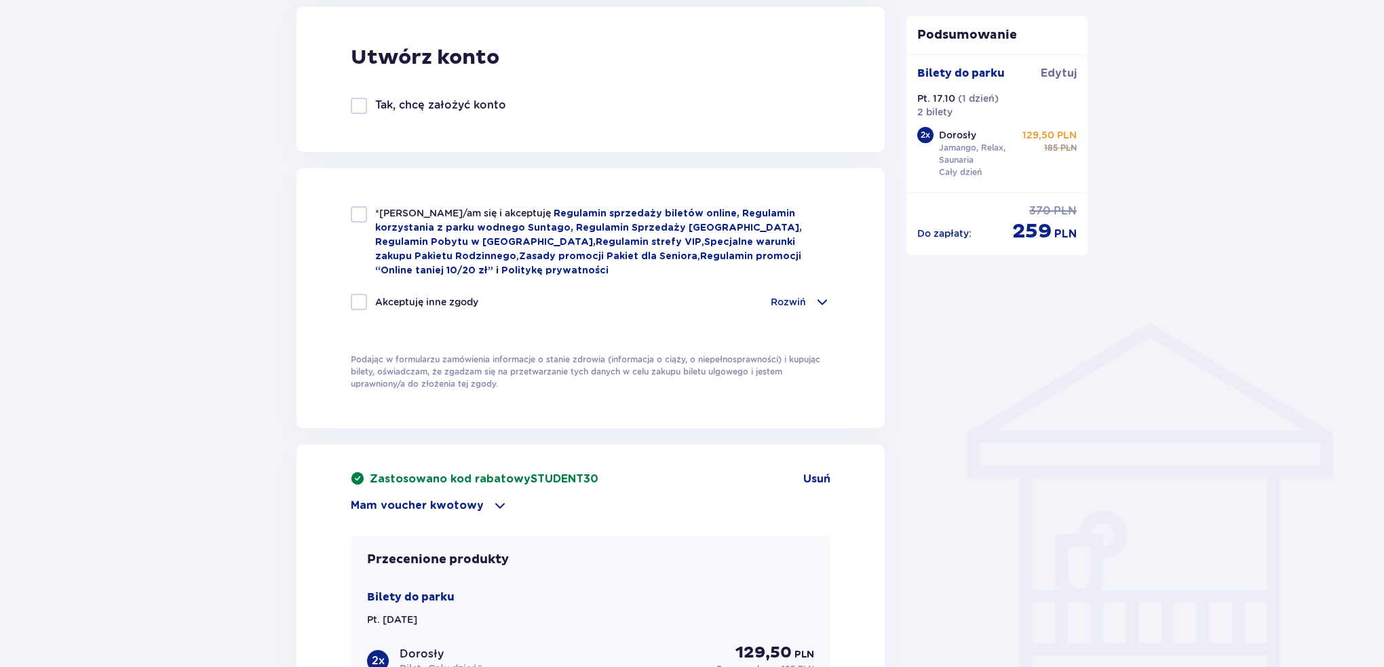
scroll to position [882, 0]
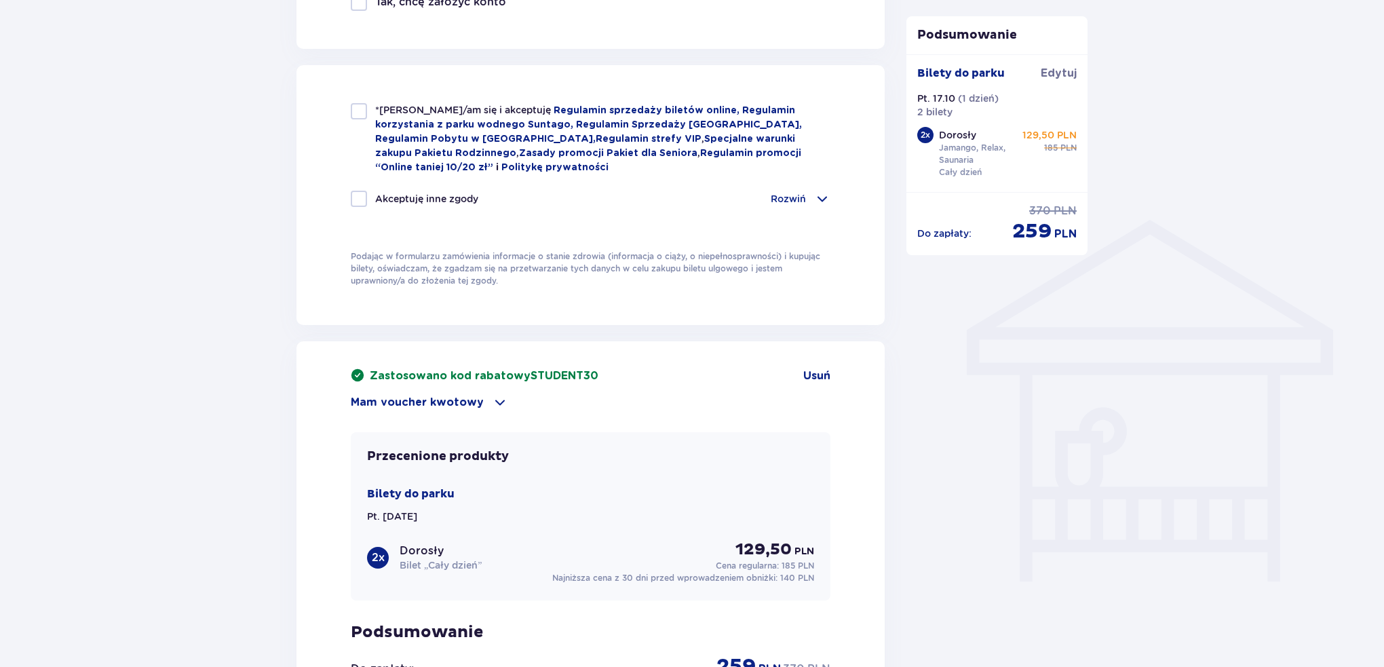
click at [492, 398] on span at bounding box center [500, 402] width 16 height 16
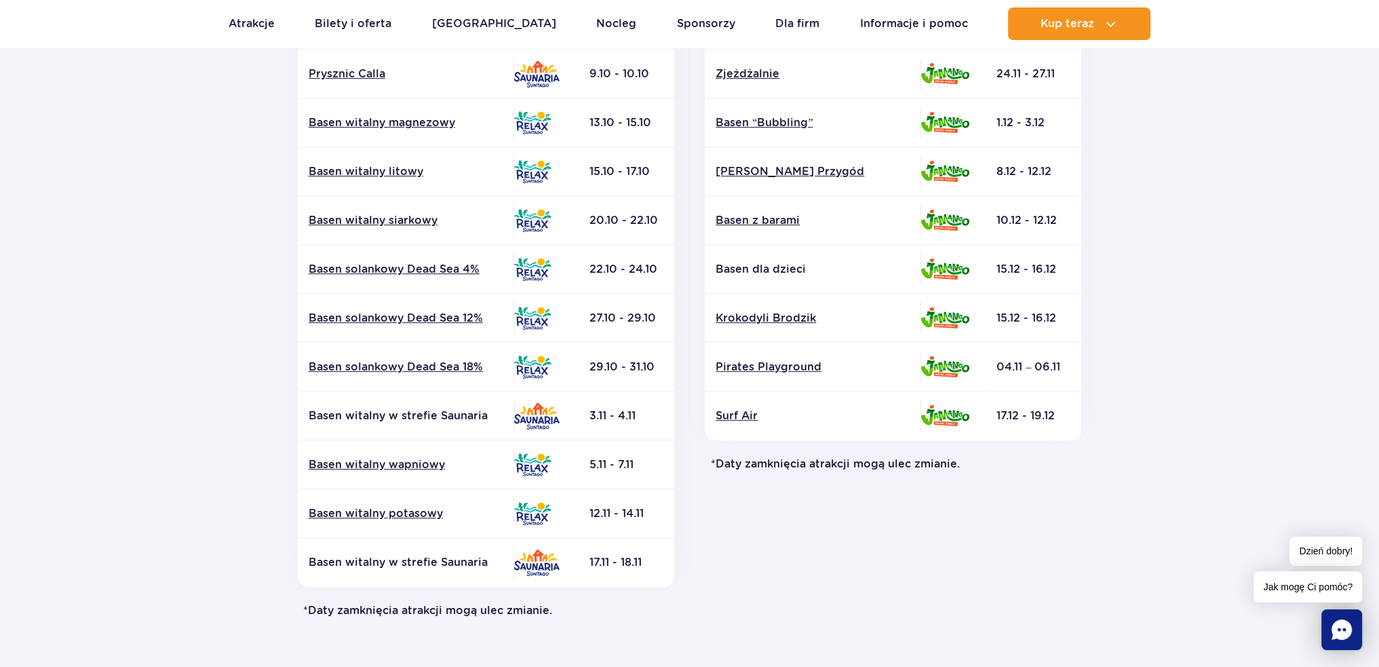
scroll to position [407, 0]
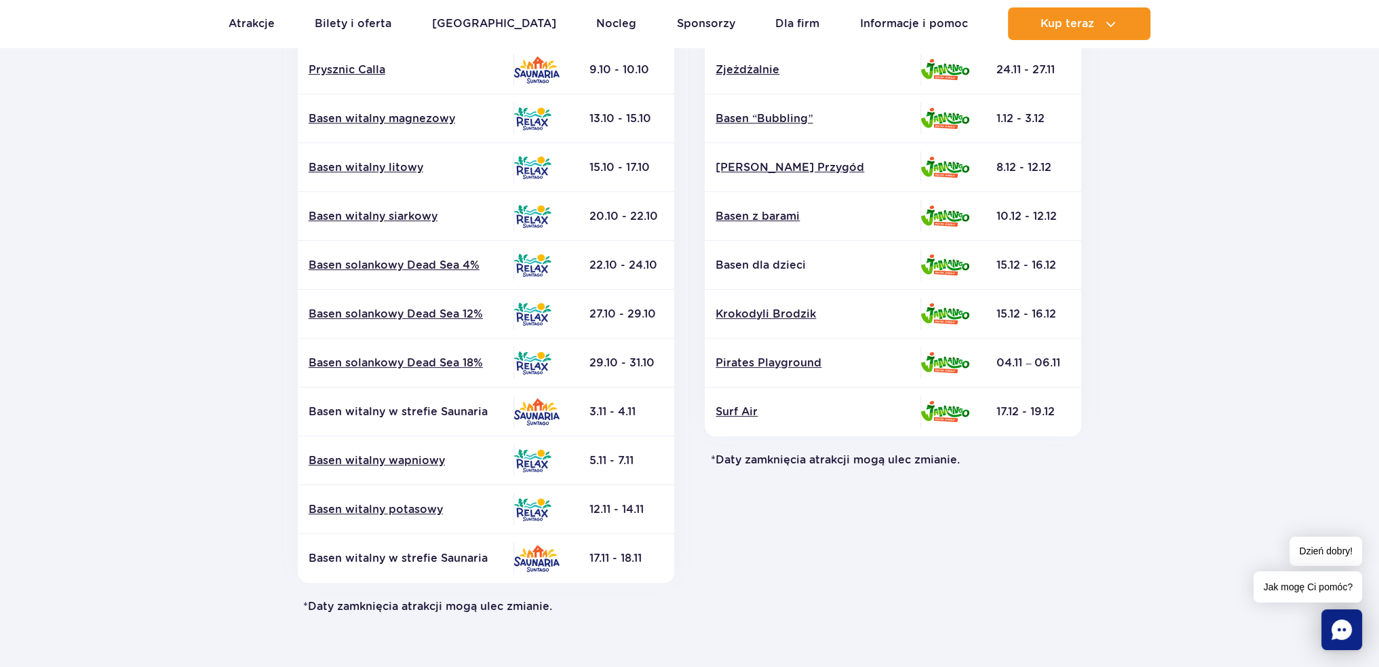
click at [222, 349] on section "Powrót do strony głównej Harmonogram prac konserwacyjnych 2025 Relax i Saunaria…" at bounding box center [689, 226] width 1379 height 972
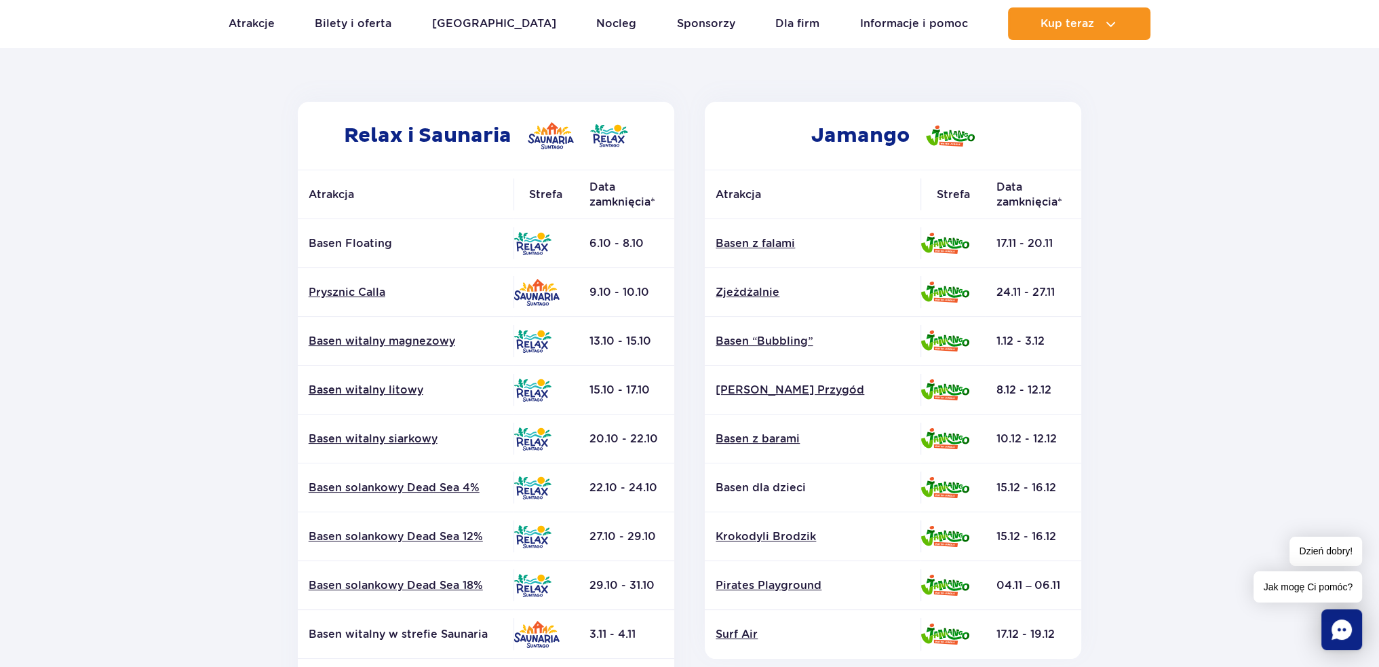
scroll to position [0, 0]
